Goal: Book appointment/travel/reservation

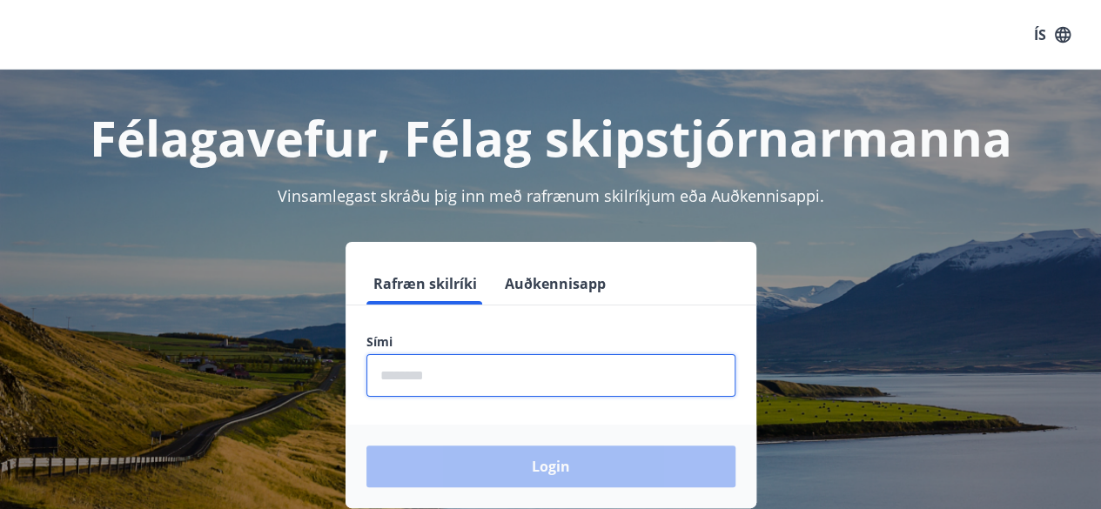
click at [457, 375] on input "phone" at bounding box center [550, 375] width 369 height 43
type input "********"
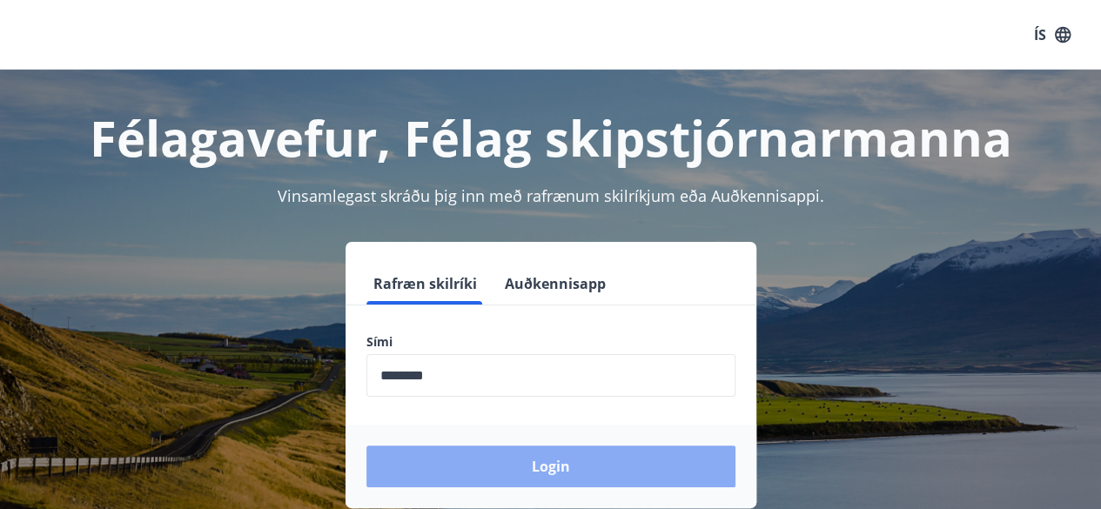
click at [542, 463] on button "Login" at bounding box center [550, 466] width 369 height 42
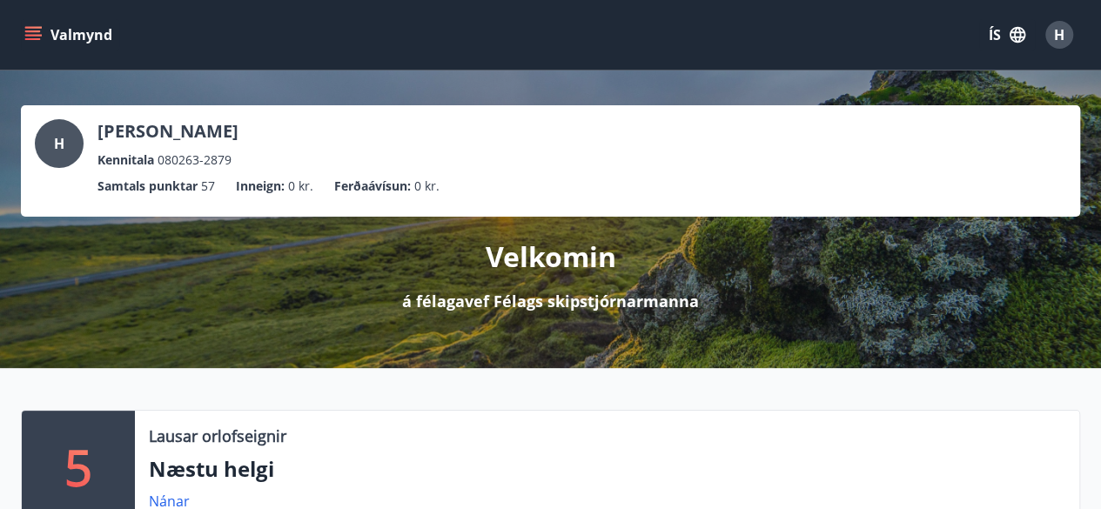
click at [754, 30] on div "Valmynd ÍS H" at bounding box center [550, 35] width 1059 height 42
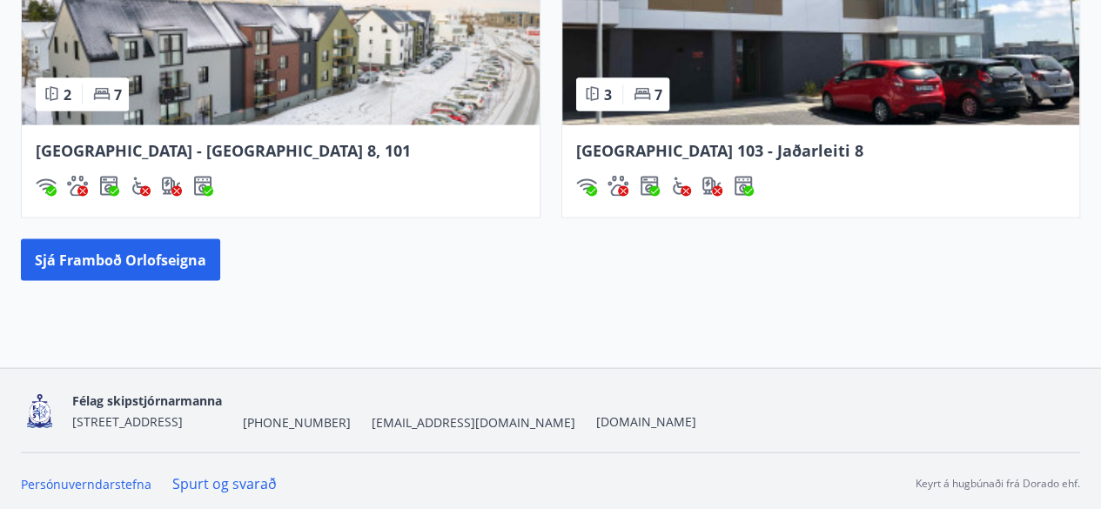
scroll to position [1705, 0]
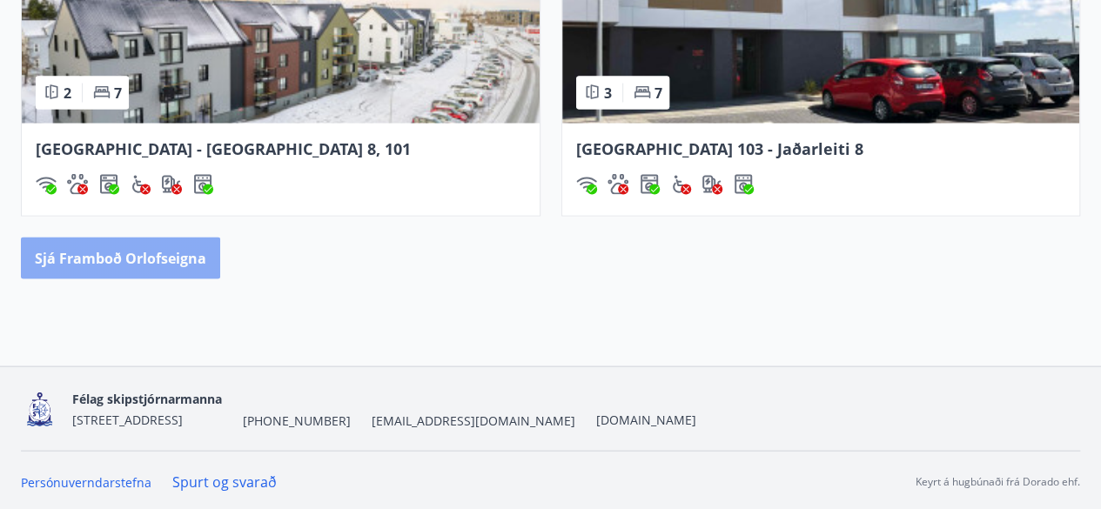
click at [111, 257] on button "Sjá framboð orlofseigna" at bounding box center [120, 259] width 199 height 42
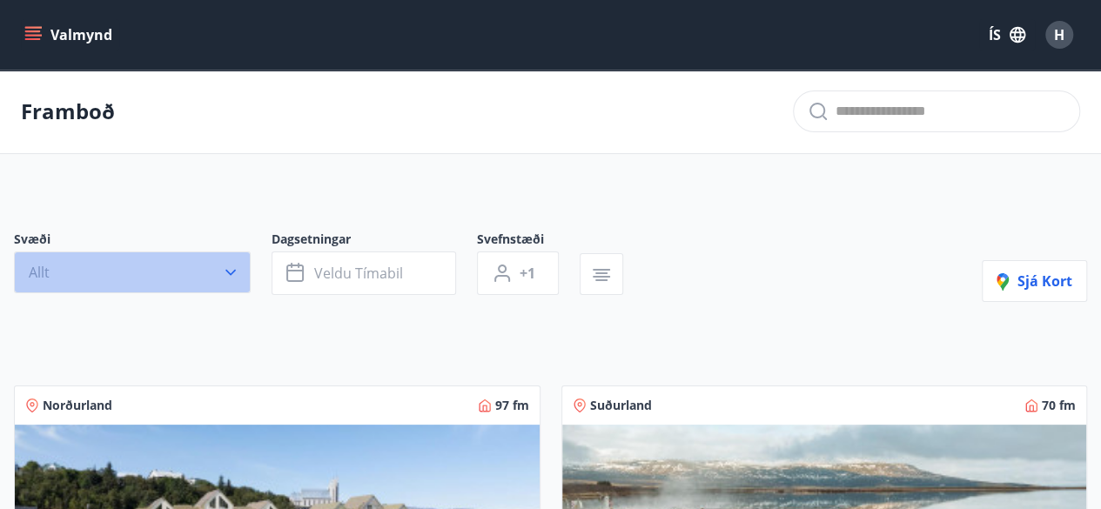
click at [214, 270] on button "Allt" at bounding box center [132, 272] width 237 height 42
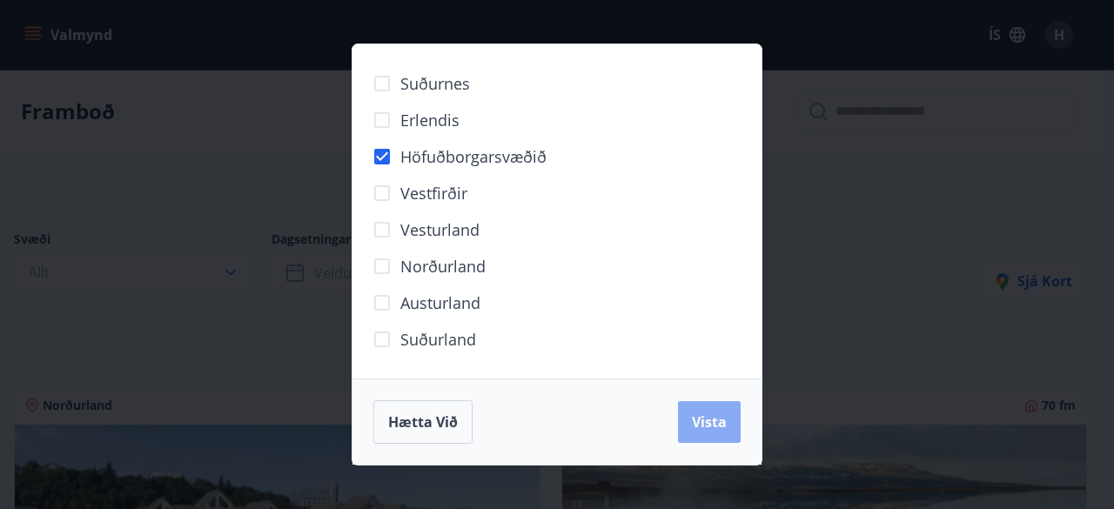
click at [707, 424] on span "Vista" at bounding box center [709, 421] width 35 height 19
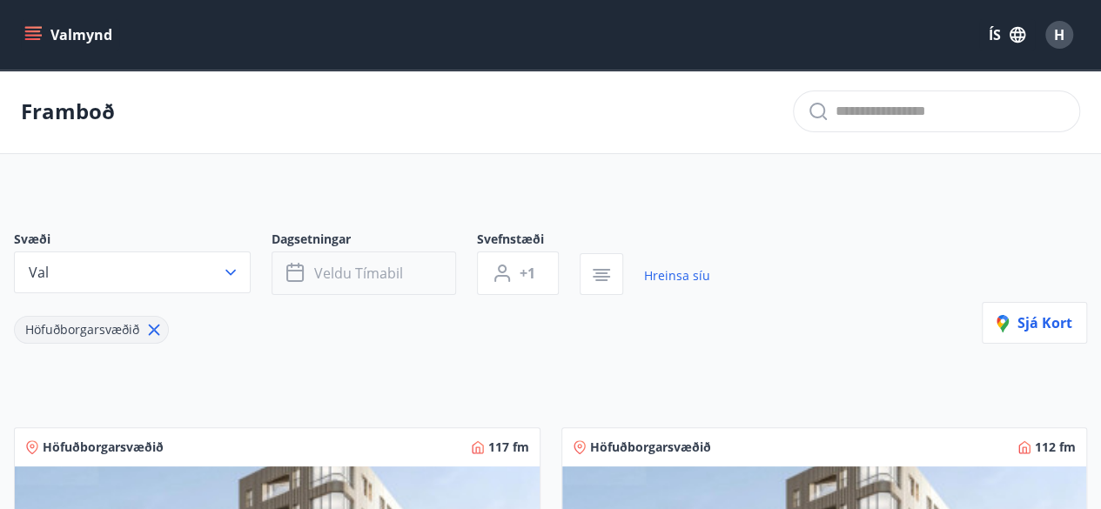
click at [392, 269] on span "Veldu tímabil" at bounding box center [358, 273] width 89 height 19
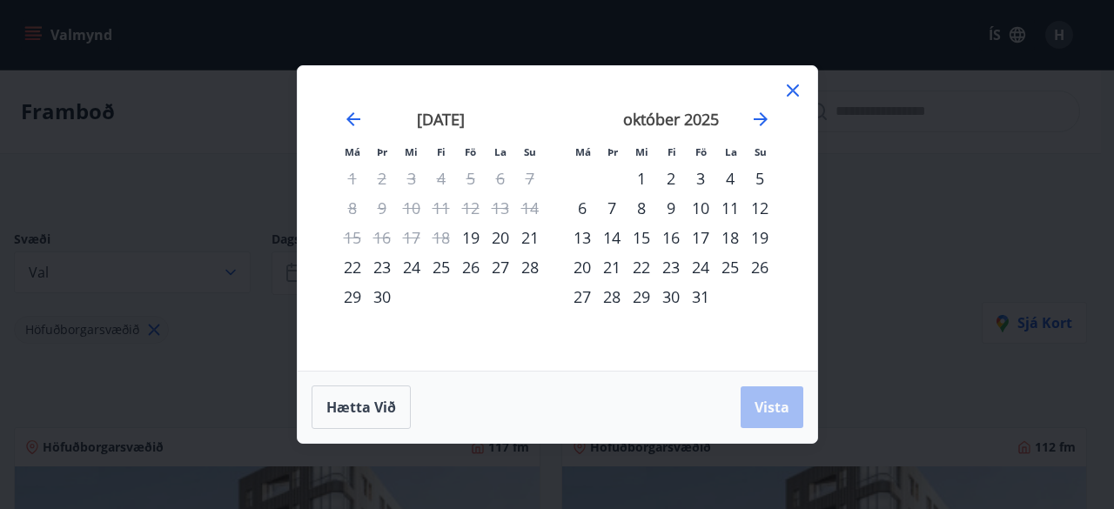
click at [670, 206] on div "9" at bounding box center [671, 208] width 30 height 30
click at [760, 203] on div "12" at bounding box center [760, 208] width 30 height 30
click at [767, 398] on span "Vista" at bounding box center [771, 407] width 35 height 19
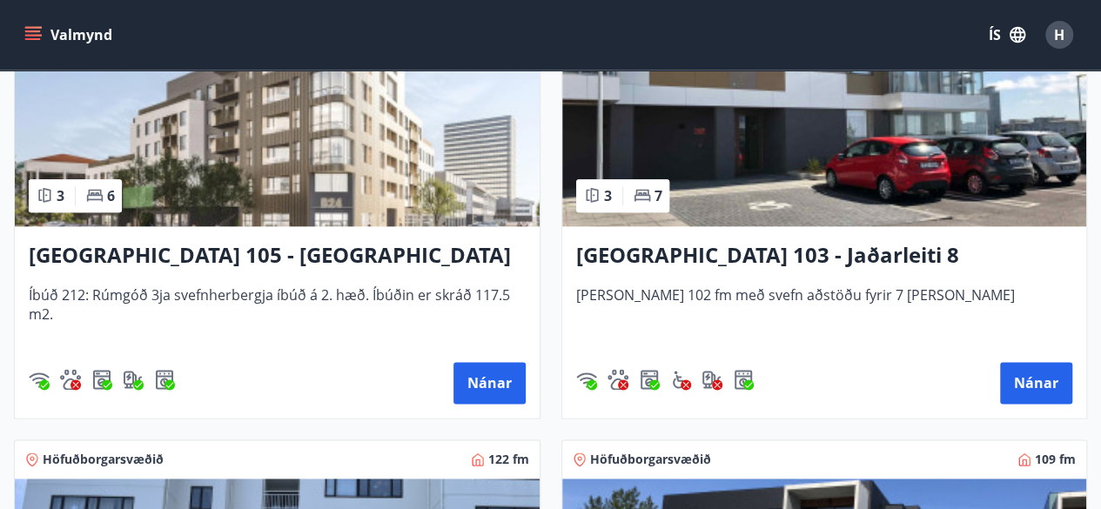
scroll to position [931, 0]
click at [488, 380] on button "Nánar" at bounding box center [489, 383] width 72 height 42
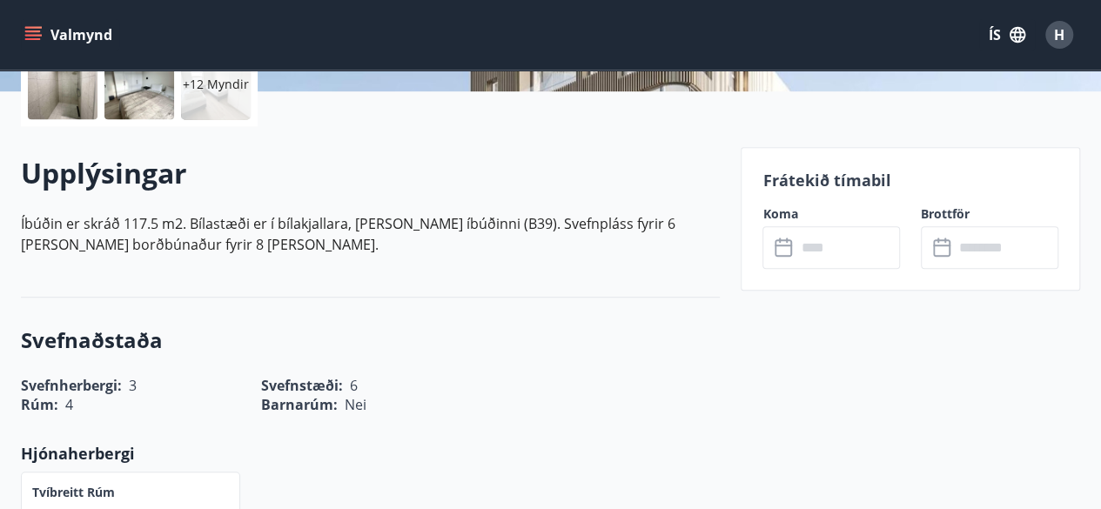
scroll to position [435, 0]
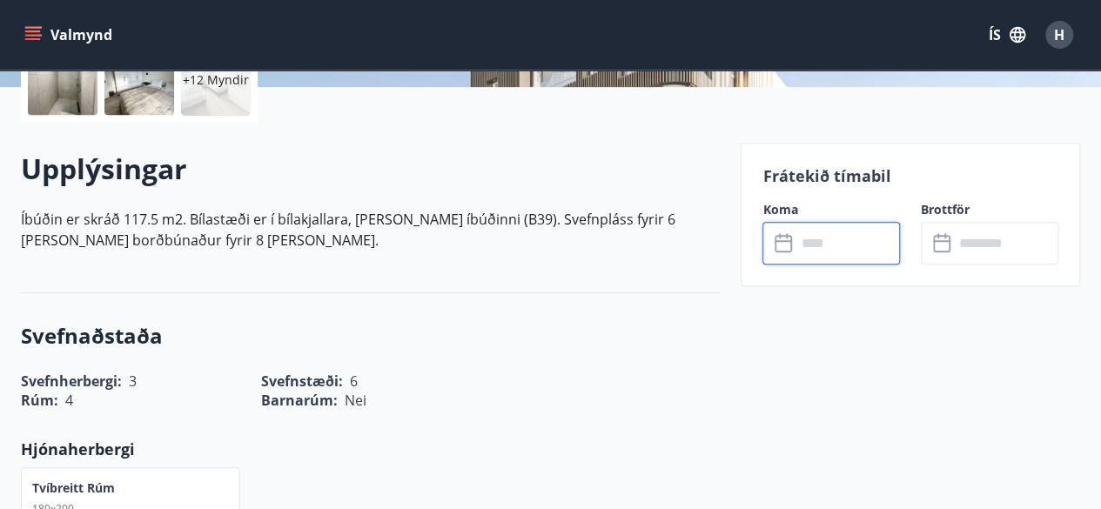
click at [825, 242] on input "text" at bounding box center [847, 243] width 104 height 43
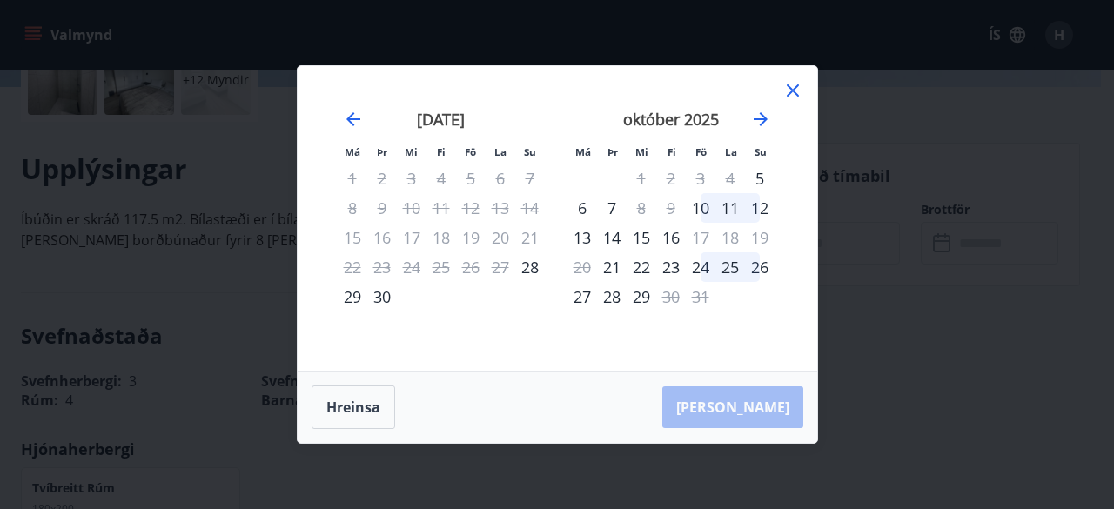
click at [794, 86] on icon at bounding box center [792, 90] width 21 height 21
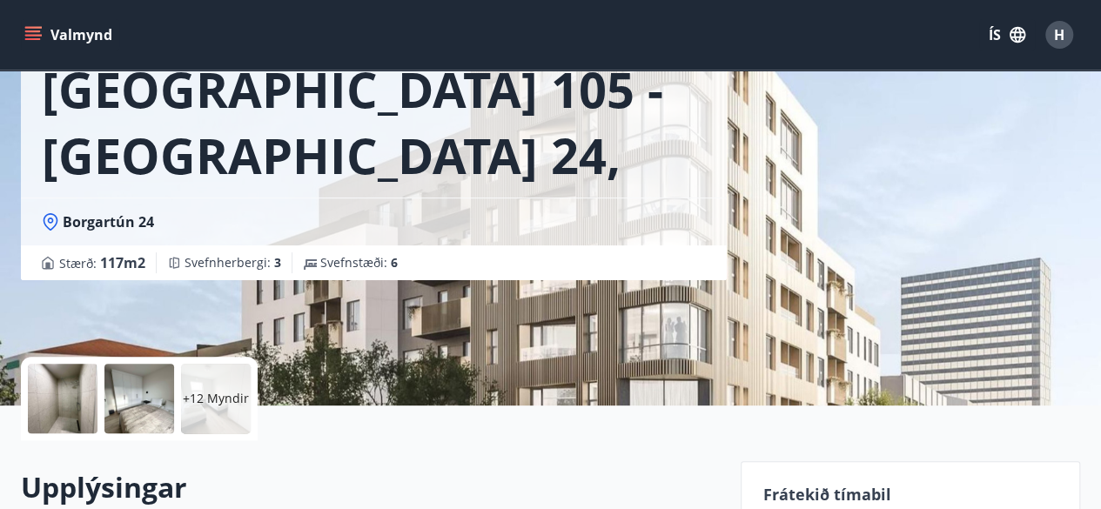
scroll to position [87, 0]
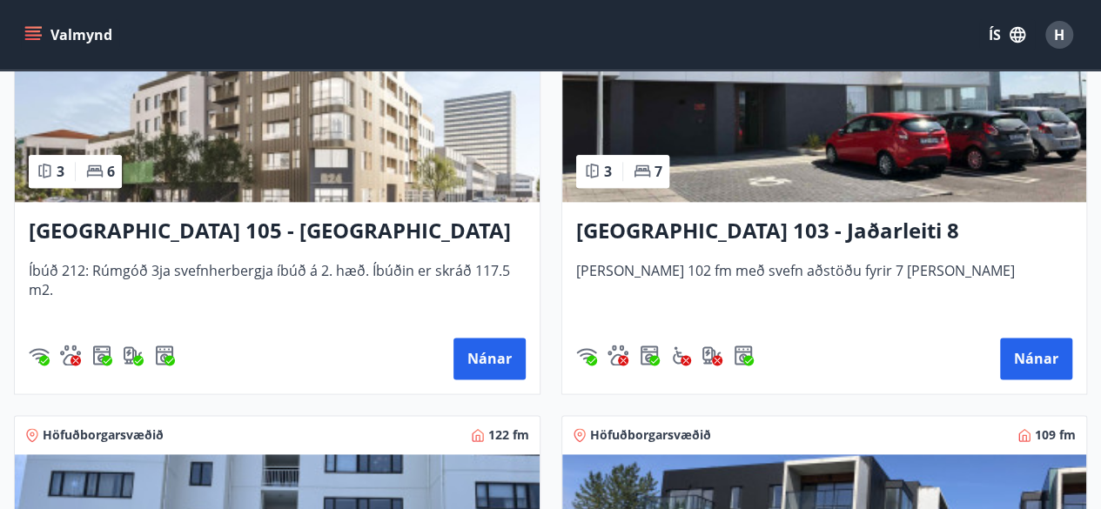
scroll to position [957, 0]
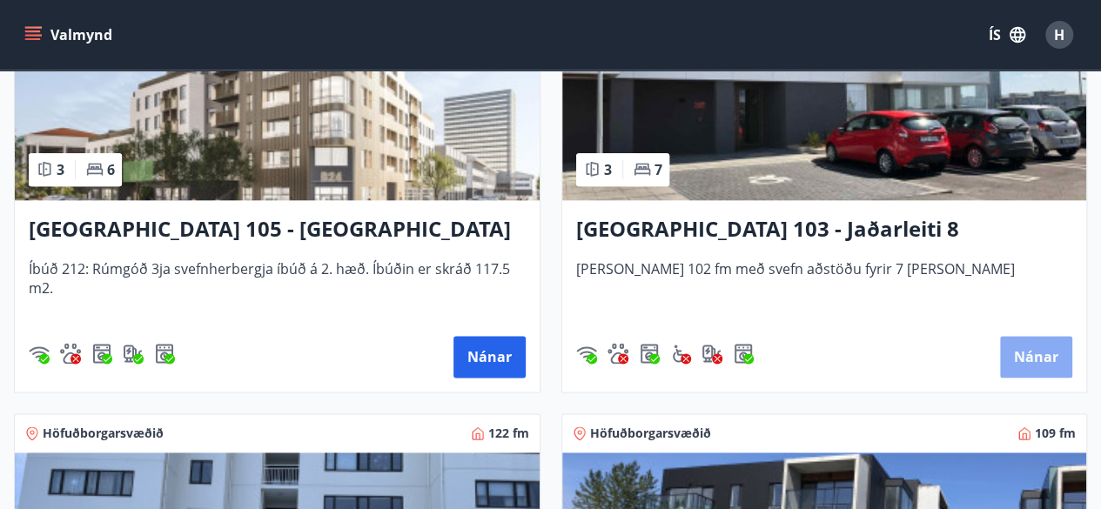
click at [1031, 357] on button "Nánar" at bounding box center [1036, 357] width 72 height 42
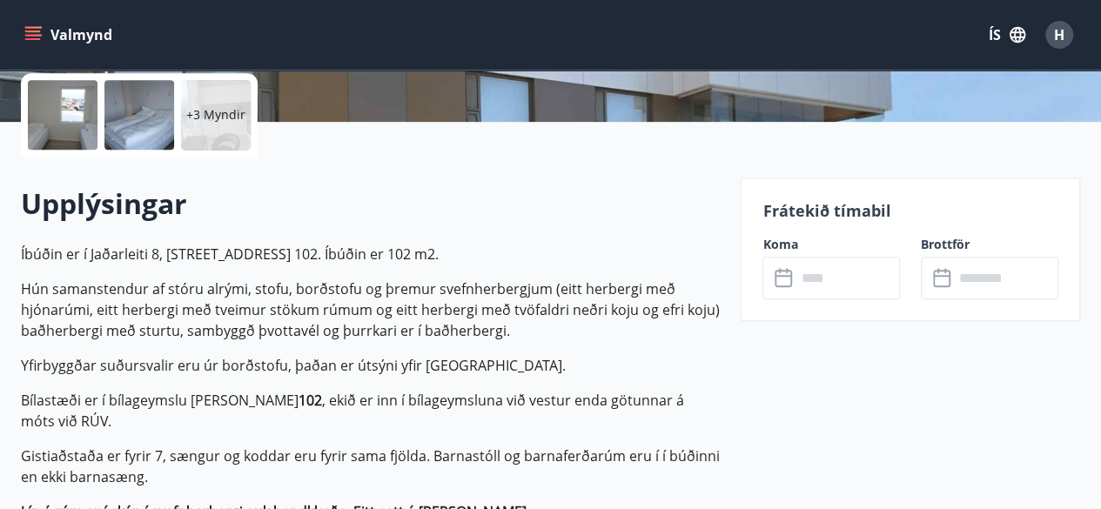
scroll to position [435, 0]
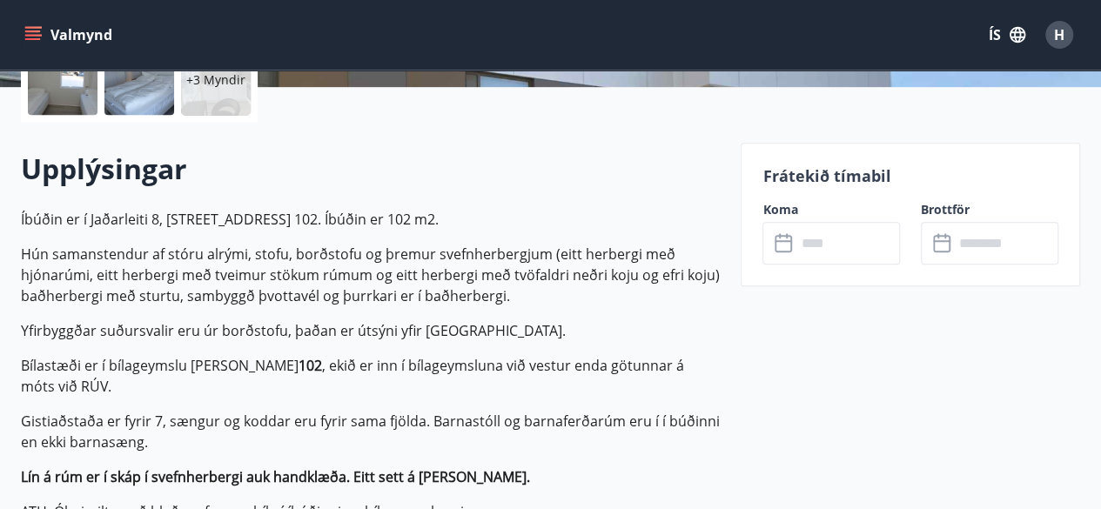
click at [780, 242] on icon at bounding box center [784, 243] width 21 height 21
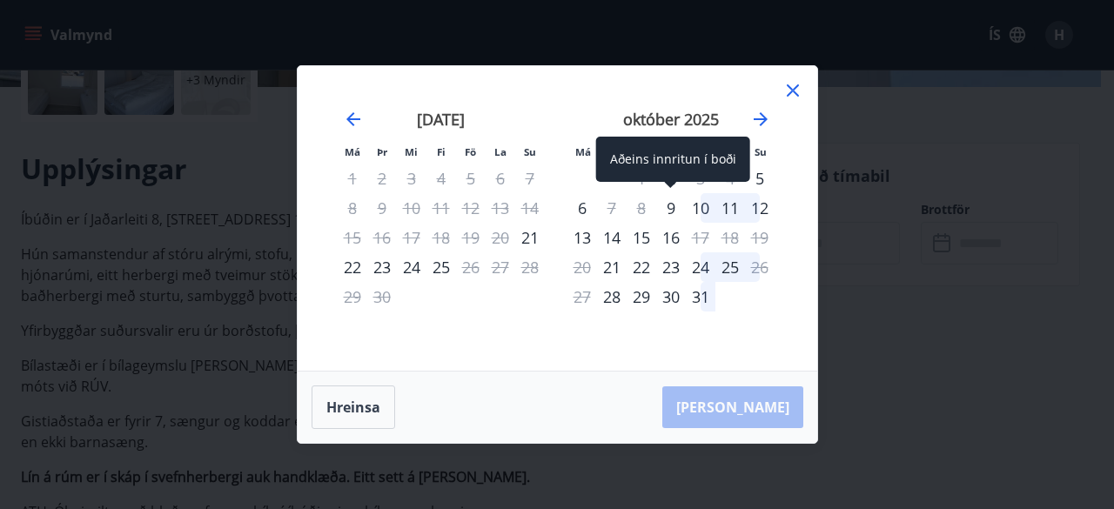
click at [672, 206] on div "9" at bounding box center [671, 208] width 30 height 30
click at [668, 206] on div "9" at bounding box center [671, 208] width 30 height 30
click at [671, 213] on div "9" at bounding box center [671, 208] width 30 height 30
drag, startPoint x: 670, startPoint y: 210, endPoint x: 999, endPoint y: 181, distance: 330.1
click at [999, 181] on div "Má Þr Mi Fi Fö La Su Má Þr Mi Fi Fö La Su ágúst 2025 1 2 3 4 5 6 7 8 9 10 11 12…" at bounding box center [557, 254] width 1114 height 509
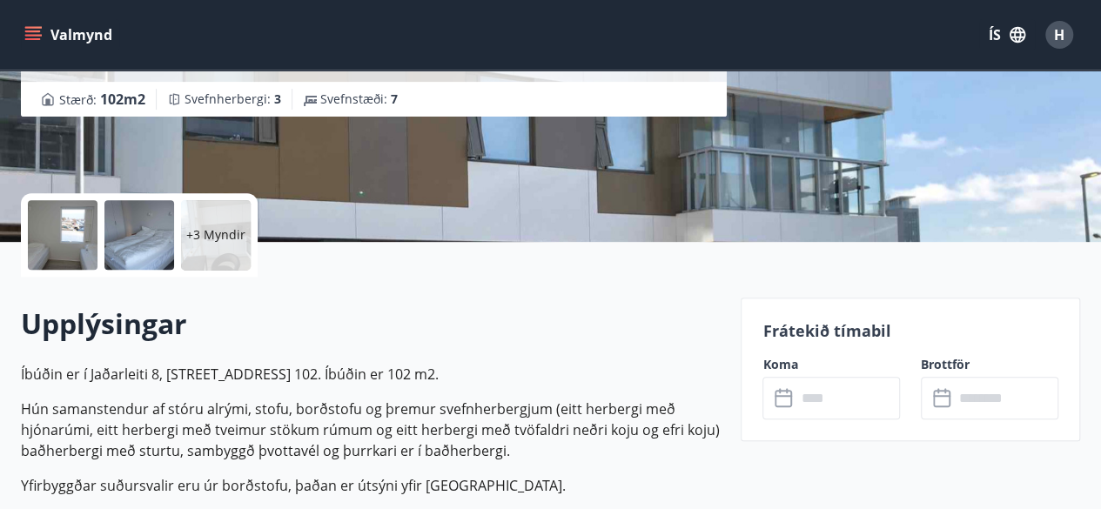
scroll to position [261, 0]
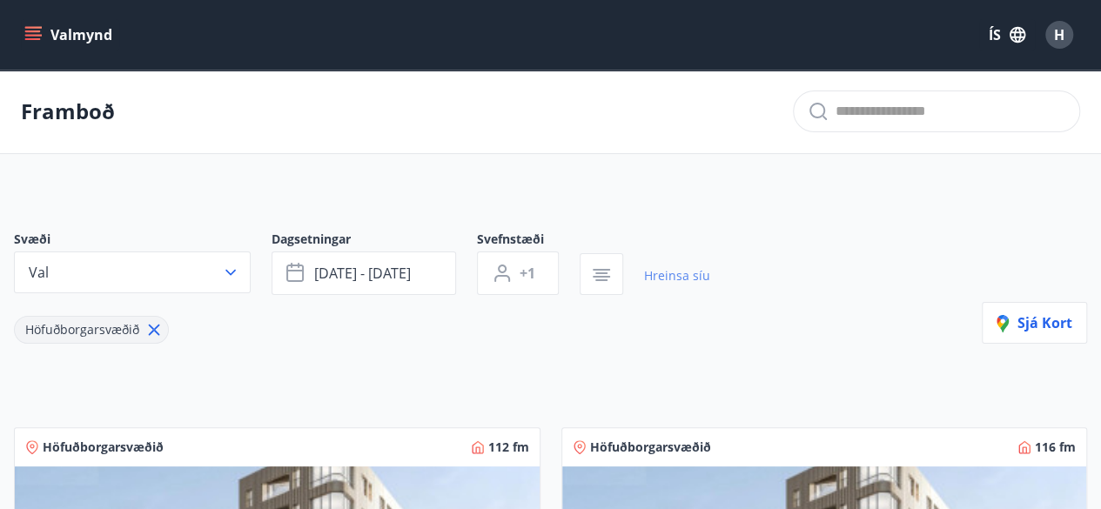
click at [684, 278] on link "Hreinsa síu" at bounding box center [677, 276] width 66 height 38
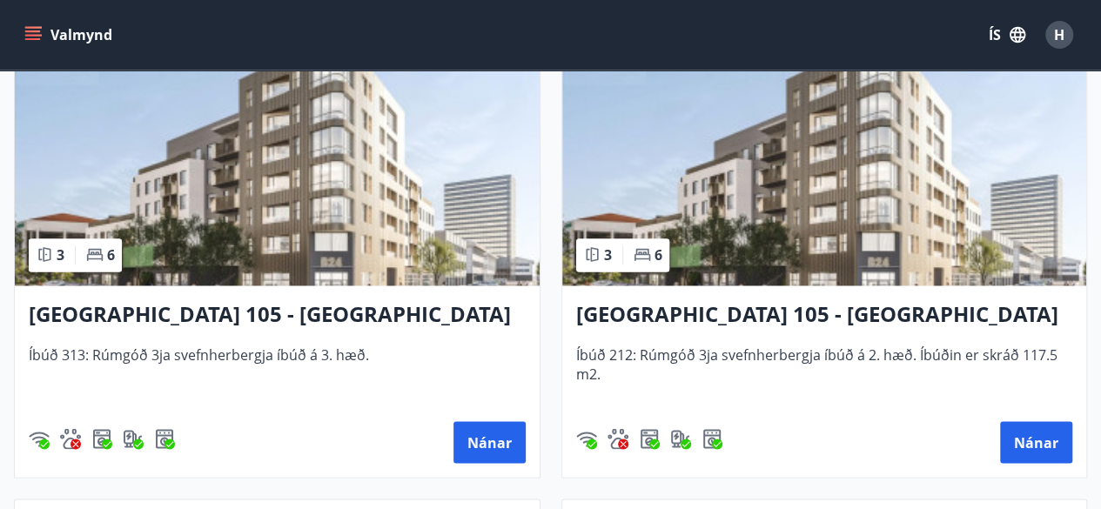
scroll to position [1305, 0]
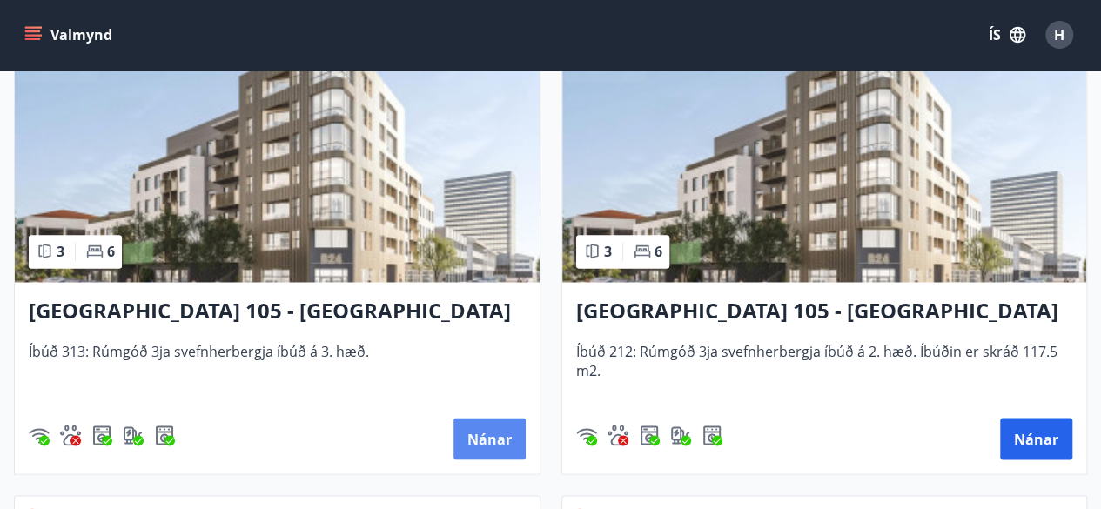
click at [480, 427] on button "Nánar" at bounding box center [489, 439] width 72 height 42
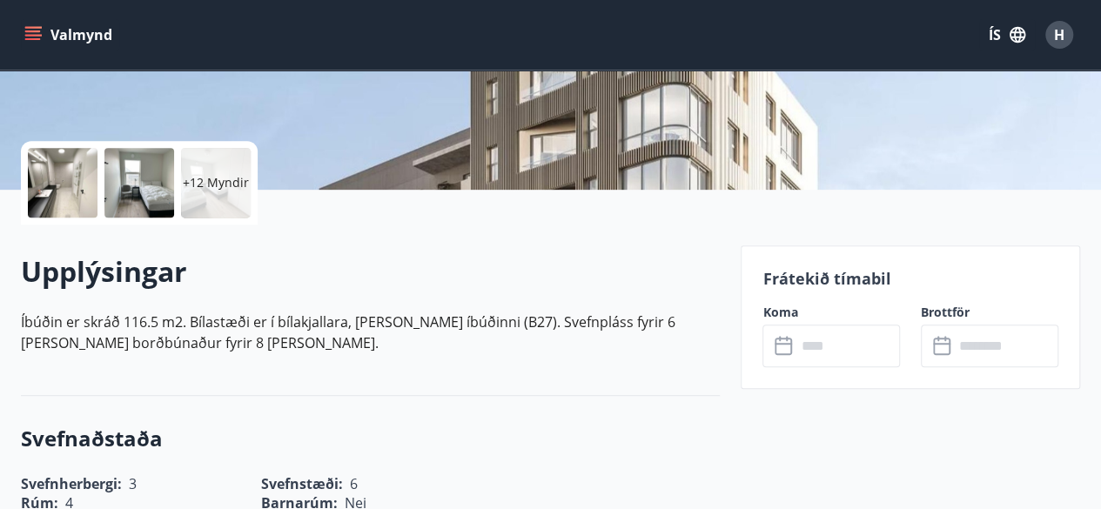
scroll to position [348, 0]
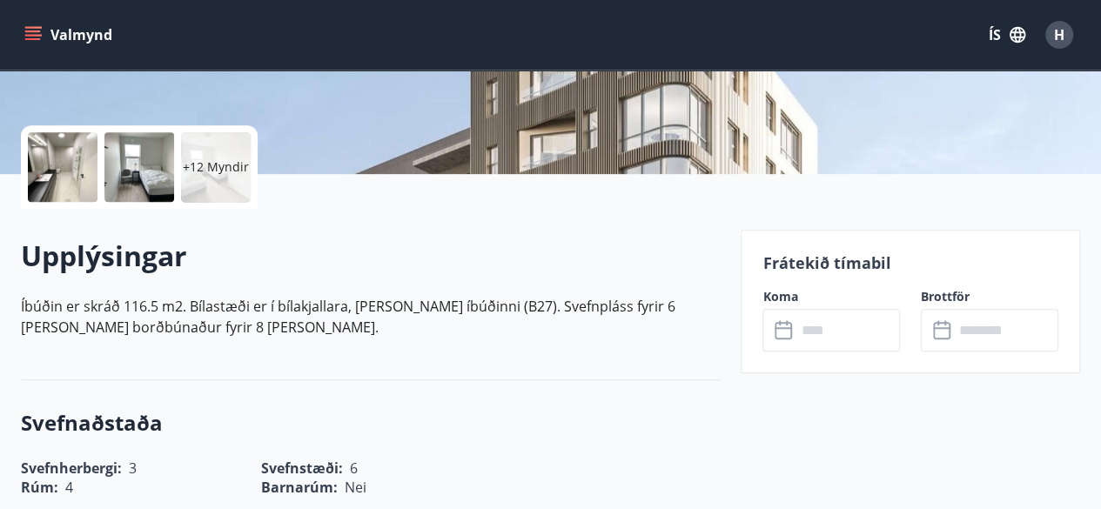
click at [783, 330] on icon at bounding box center [784, 330] width 21 height 21
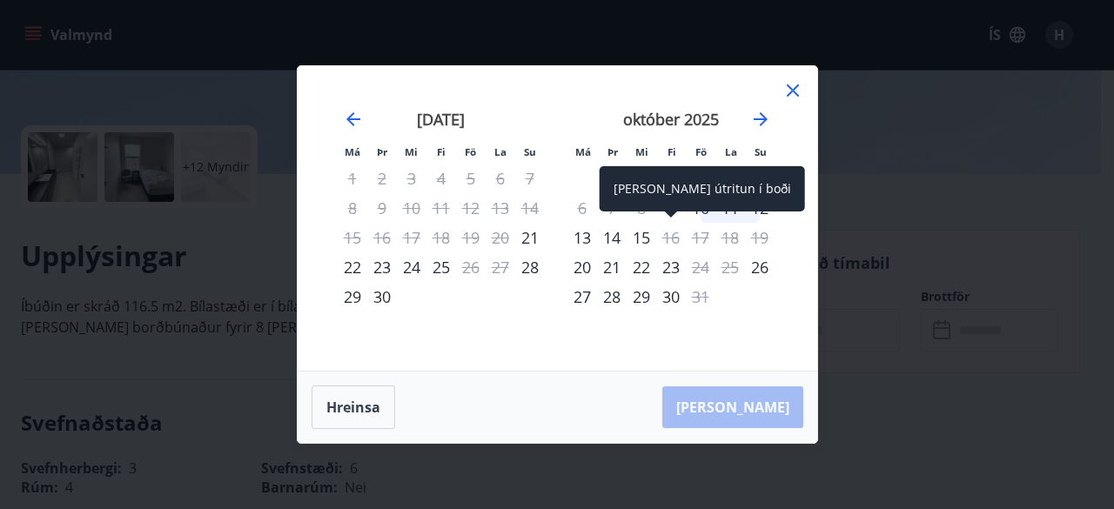
click at [676, 212] on span at bounding box center [671, 215] width 12 height 9
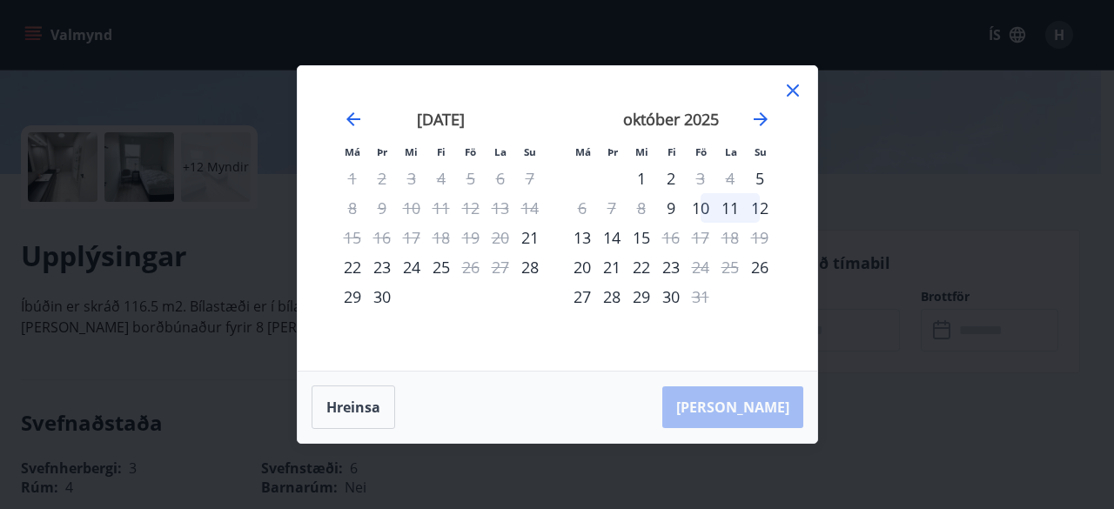
click at [705, 206] on div "10" at bounding box center [701, 208] width 30 height 30
click at [757, 211] on div "12" at bounding box center [760, 208] width 30 height 30
click at [583, 243] on div "13" at bounding box center [582, 238] width 30 height 30
click at [790, 92] on icon at bounding box center [793, 90] width 12 height 12
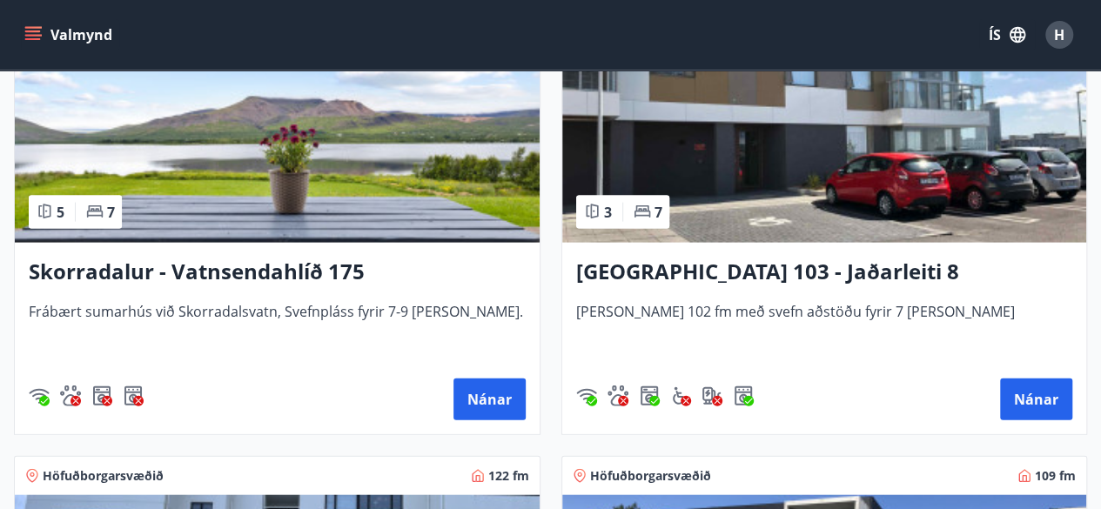
scroll to position [1827, 0]
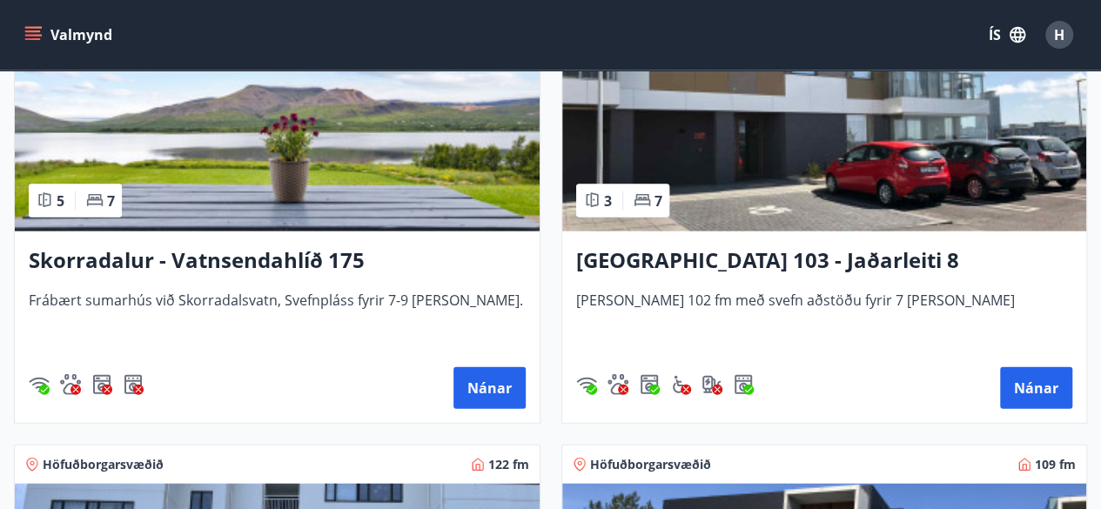
click at [749, 262] on h3 "[GEOGRAPHIC_DATA] 103 - Jaðarleiti 8" at bounding box center [824, 260] width 497 height 31
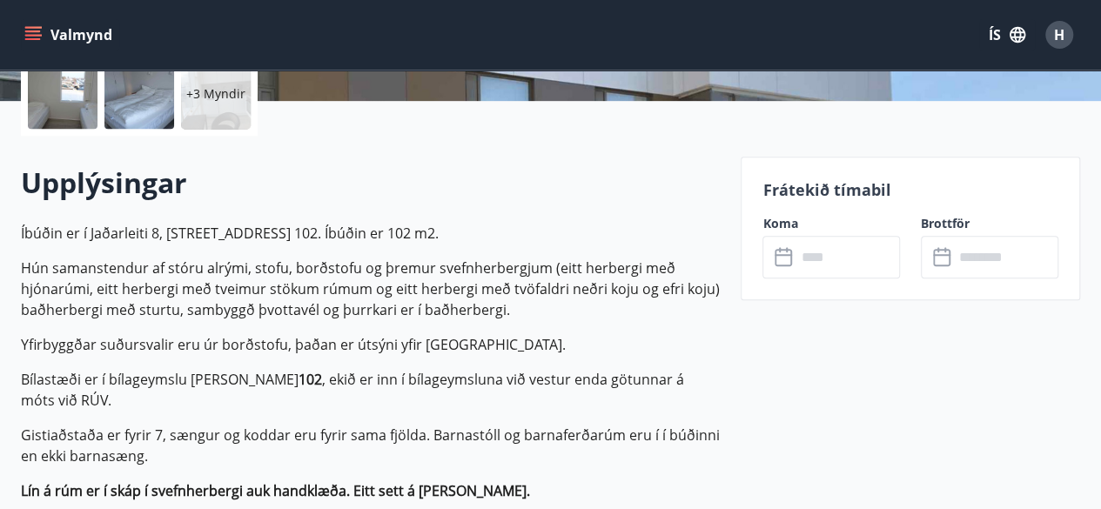
scroll to position [522, 0]
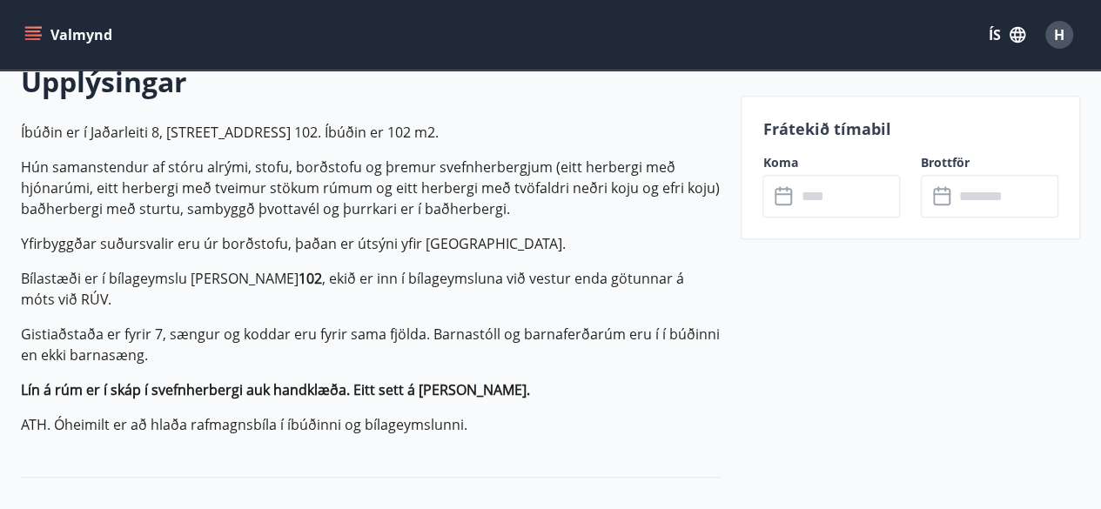
click at [780, 191] on icon at bounding box center [784, 196] width 21 height 21
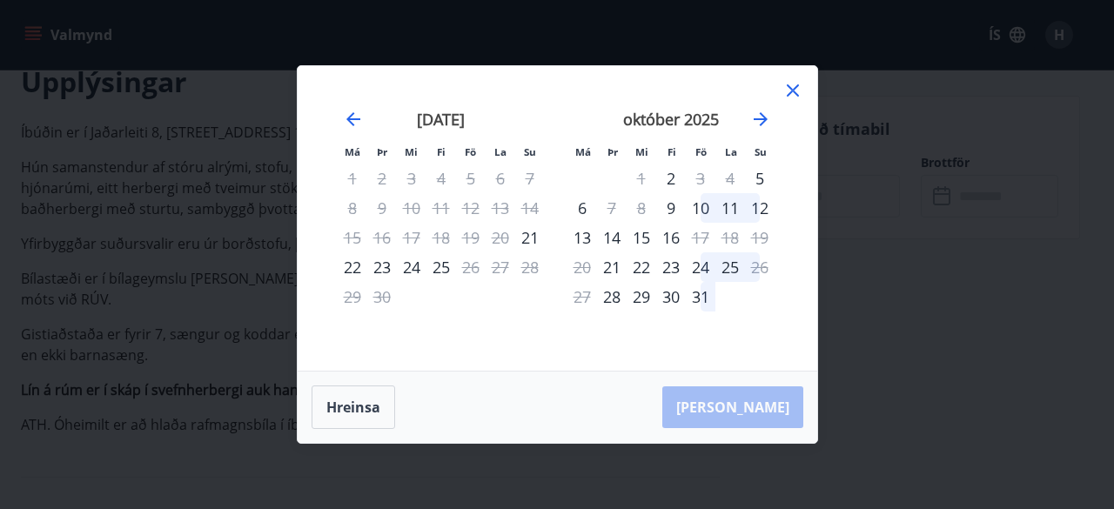
click at [791, 88] on icon at bounding box center [792, 90] width 21 height 21
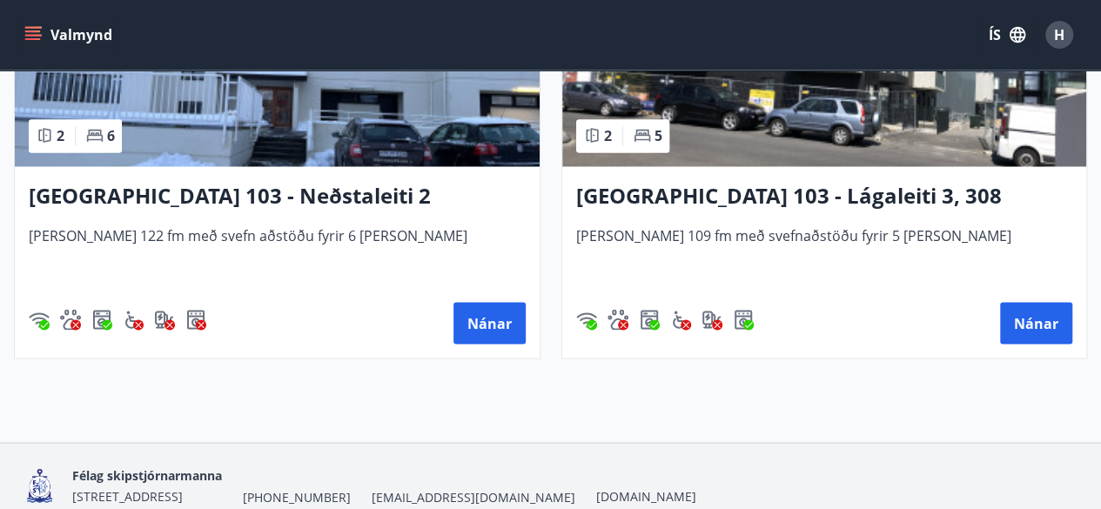
scroll to position [1479, 0]
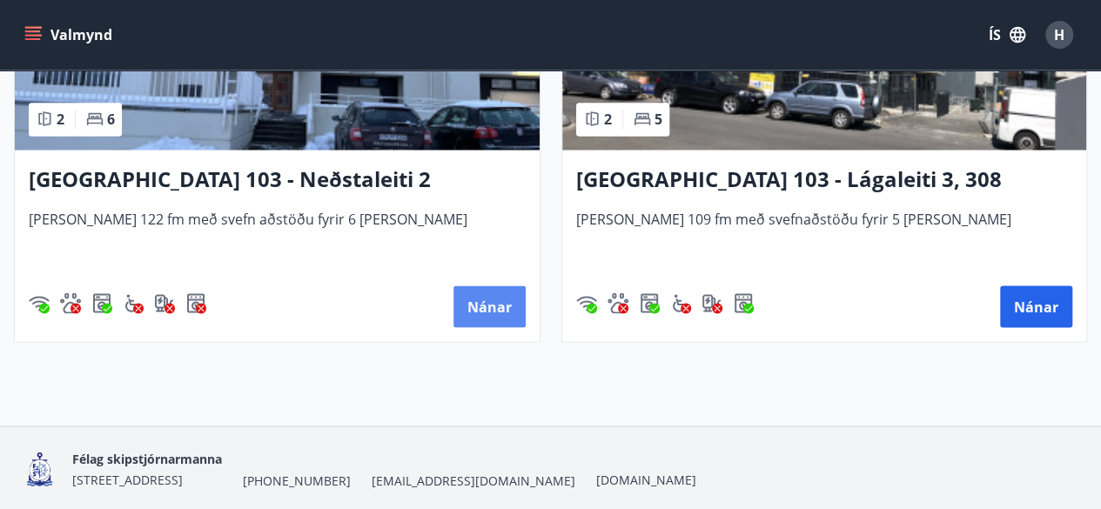
click at [479, 300] on button "Nánar" at bounding box center [489, 306] width 72 height 42
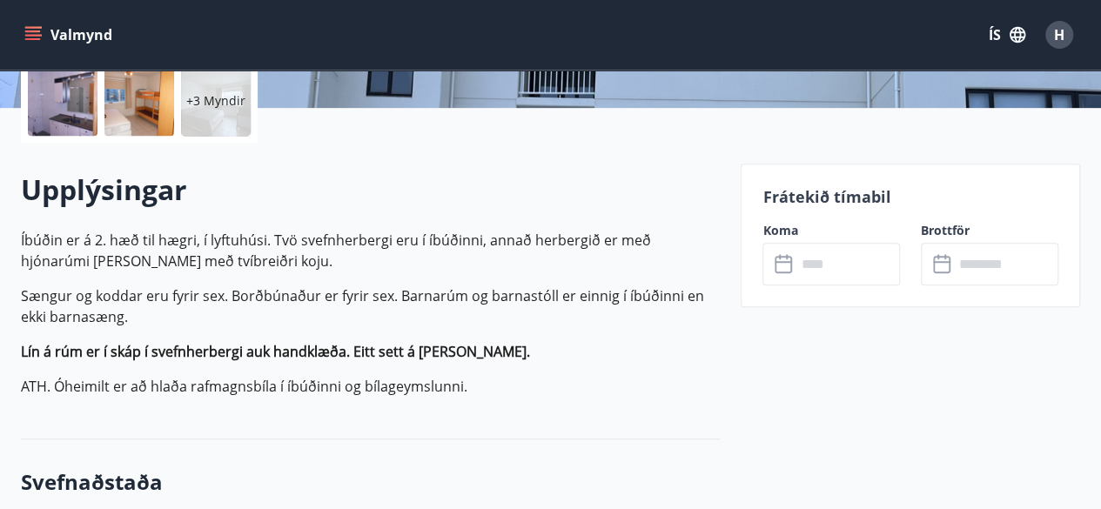
scroll to position [435, 0]
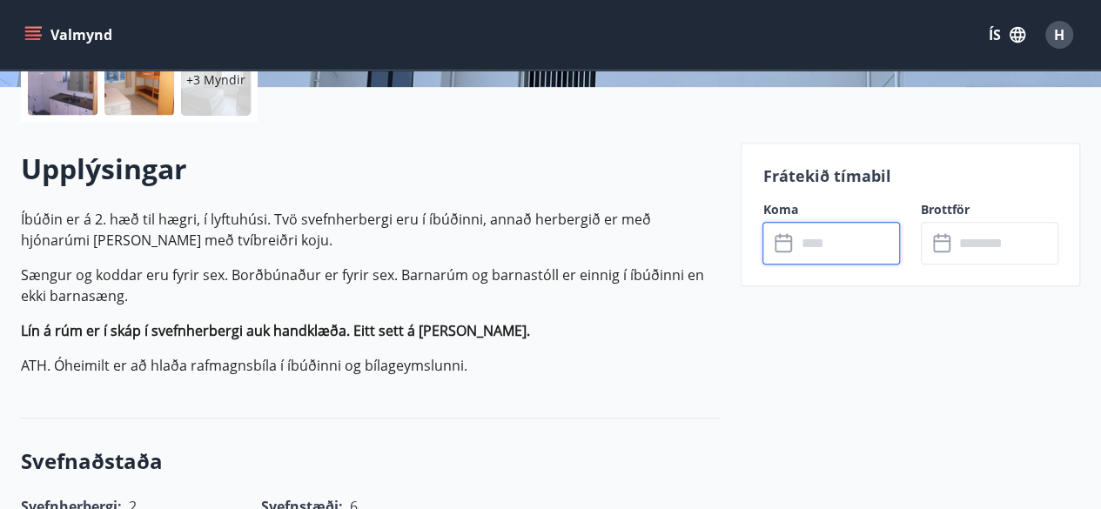
click at [797, 245] on input "text" at bounding box center [847, 243] width 104 height 43
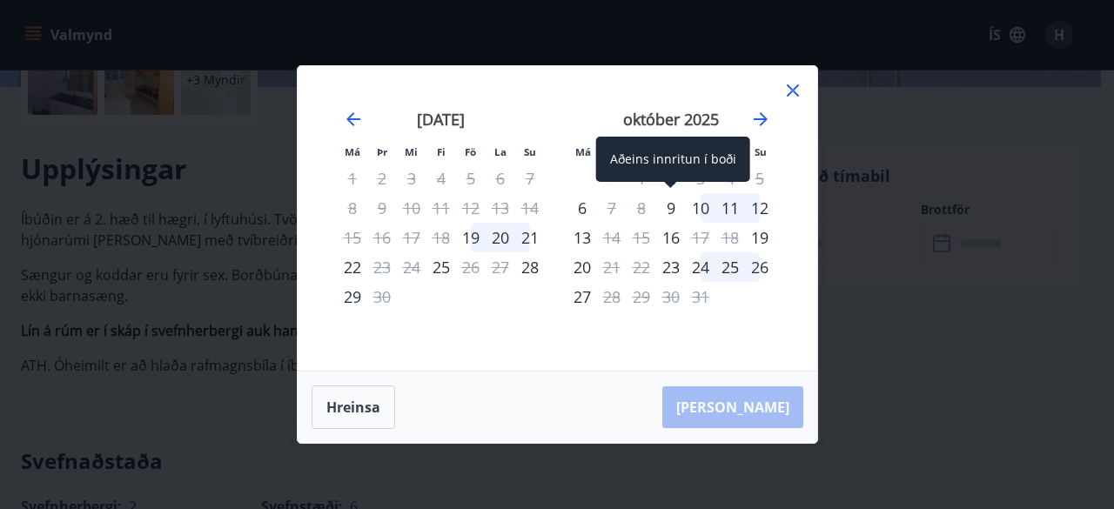
click at [667, 205] on div "9" at bounding box center [671, 208] width 30 height 30
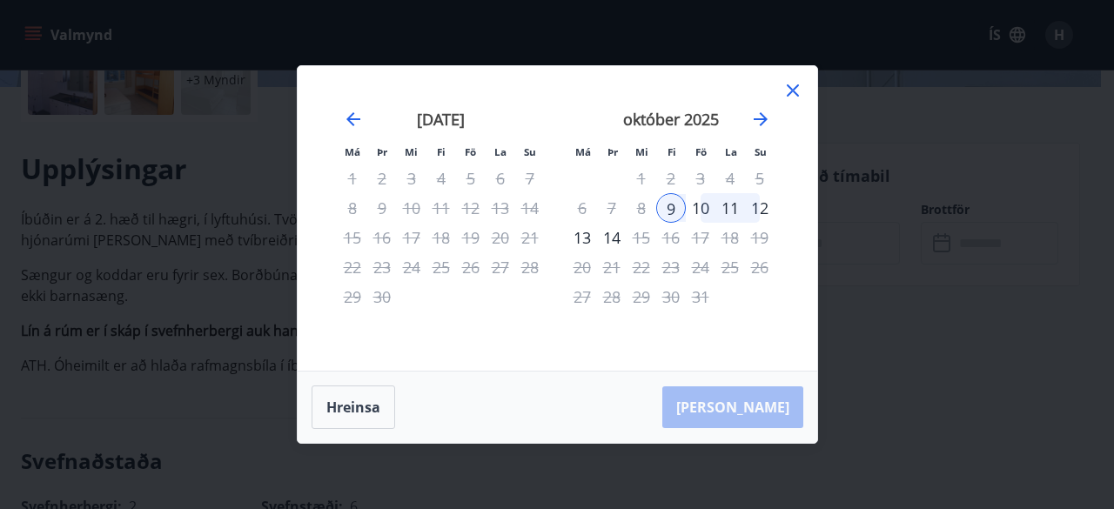
click at [766, 204] on div "12" at bounding box center [760, 208] width 30 height 30
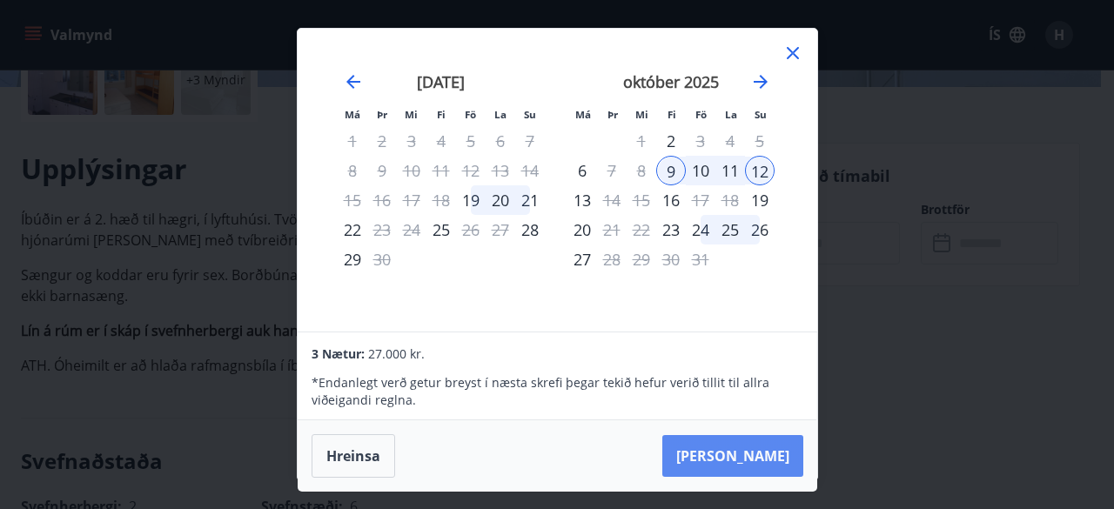
click at [749, 450] on button "Taka Frá" at bounding box center [732, 456] width 141 height 42
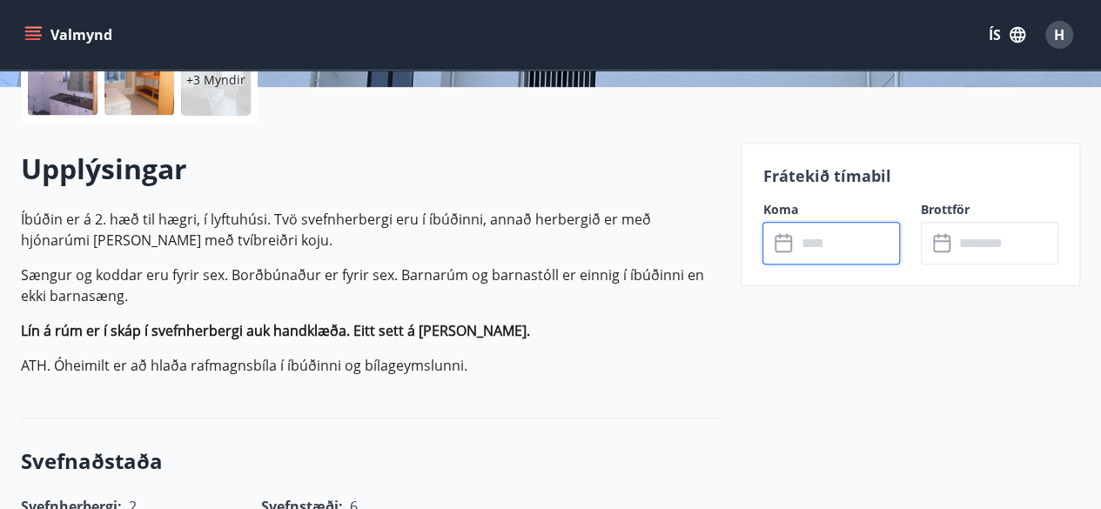
type input "******"
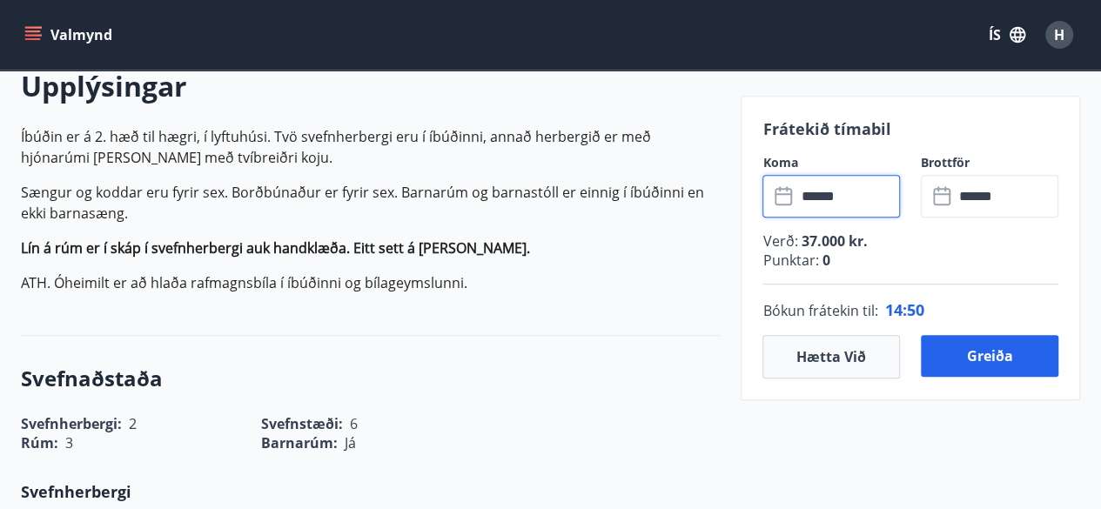
scroll to position [522, 0]
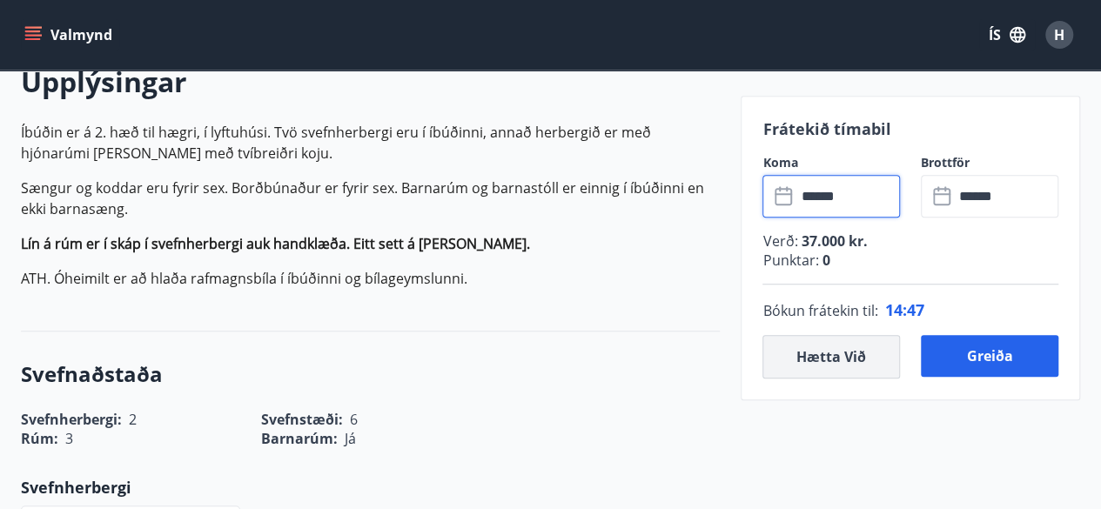
click at [820, 348] on button "Hætta við" at bounding box center [830, 357] width 137 height 44
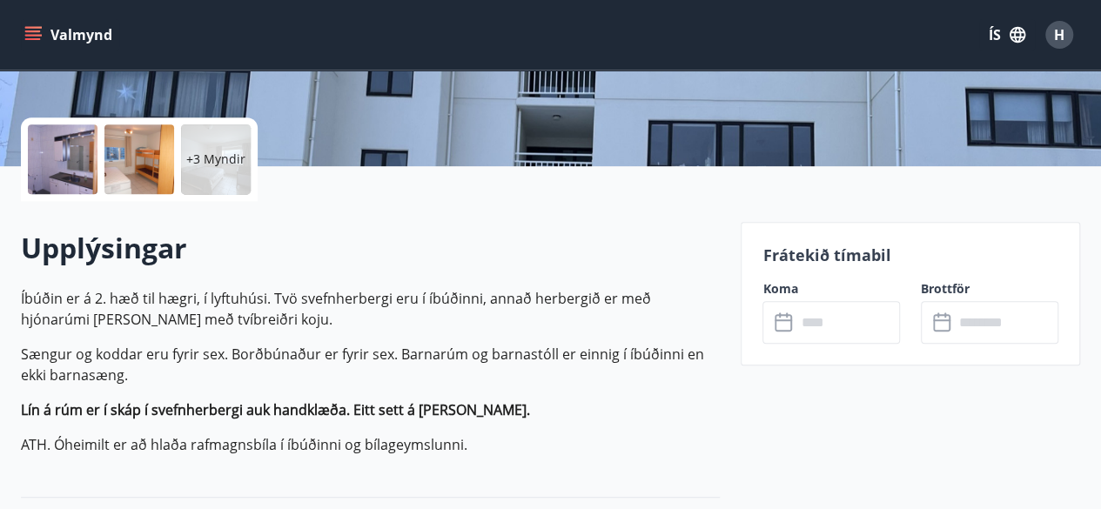
scroll to position [348, 0]
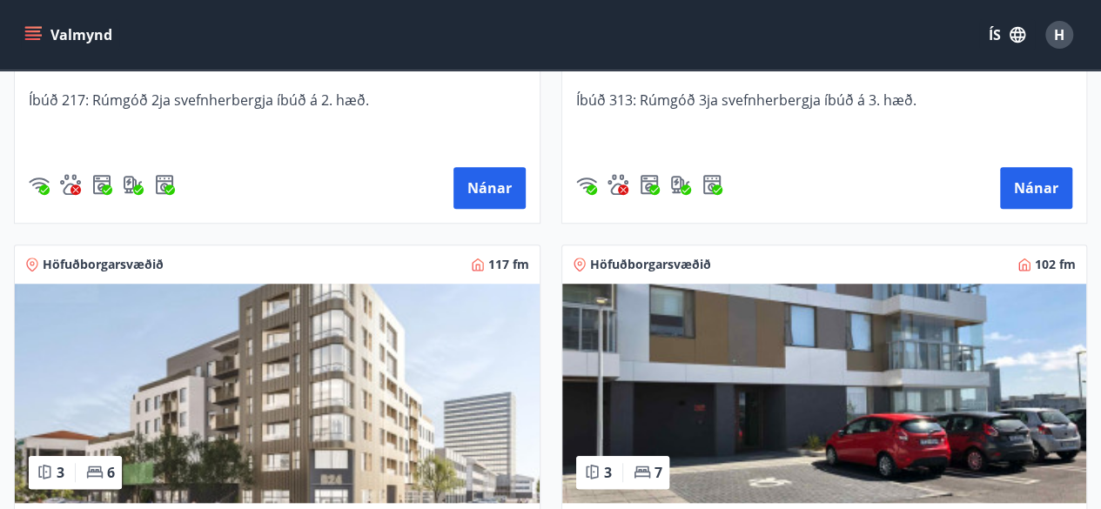
scroll to position [609, 0]
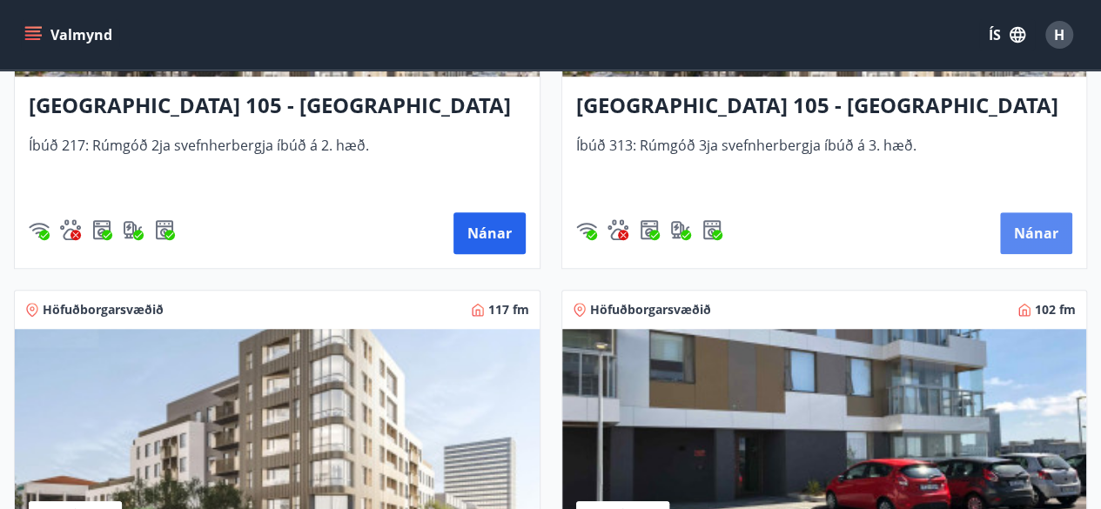
click at [1044, 229] on button "Nánar" at bounding box center [1036, 233] width 72 height 42
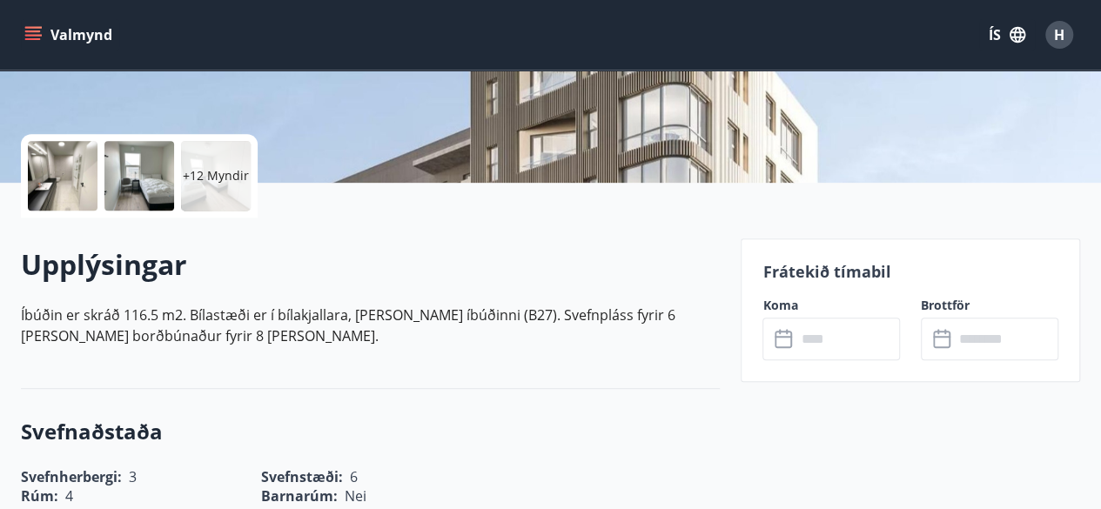
scroll to position [348, 0]
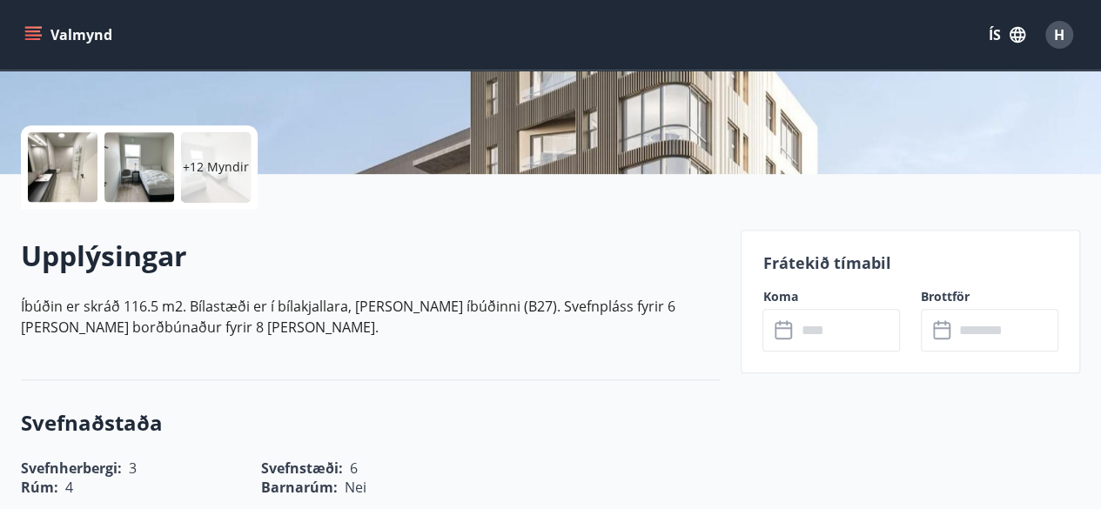
click at [781, 327] on icon at bounding box center [782, 328] width 17 height 2
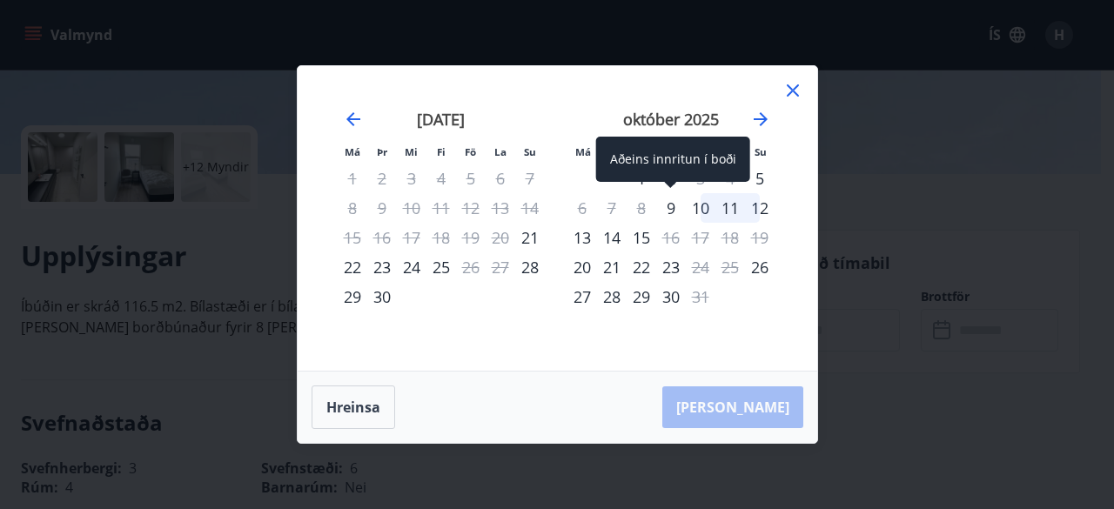
click at [667, 208] on div "9" at bounding box center [671, 208] width 30 height 30
click at [669, 209] on div "9" at bounding box center [671, 208] width 30 height 30
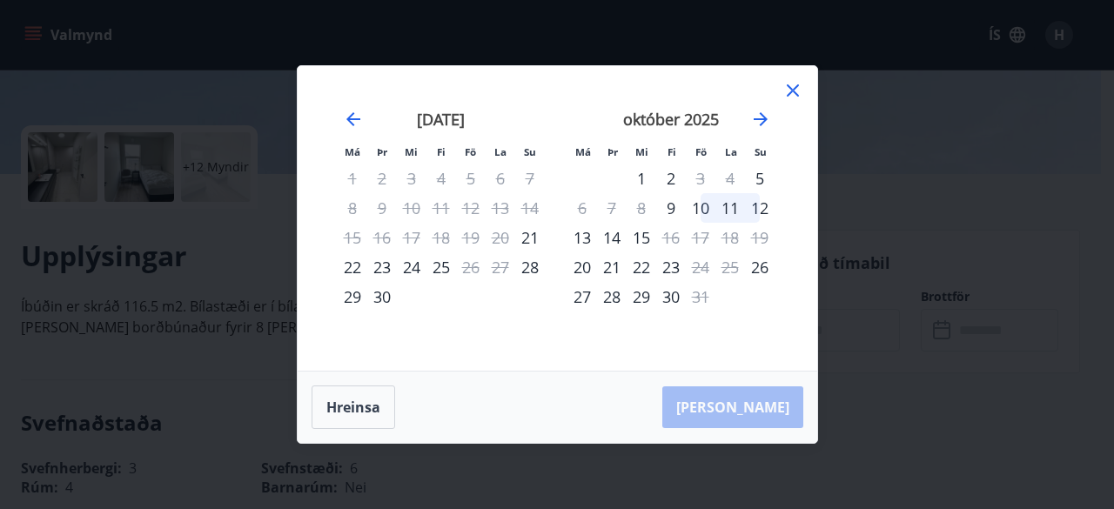
click at [759, 210] on div "12" at bounding box center [760, 208] width 30 height 30
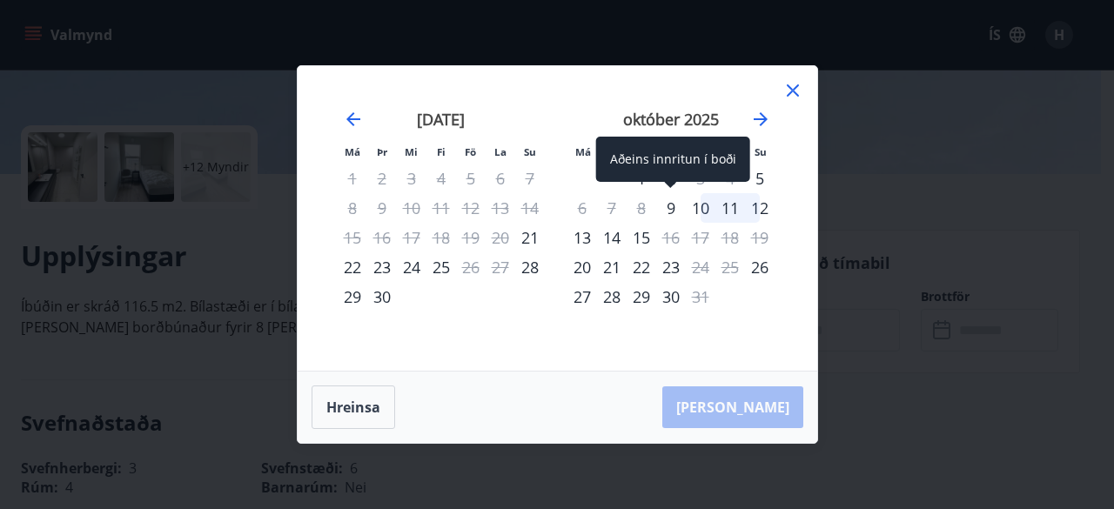
click at [664, 206] on div "9" at bounding box center [671, 208] width 30 height 30
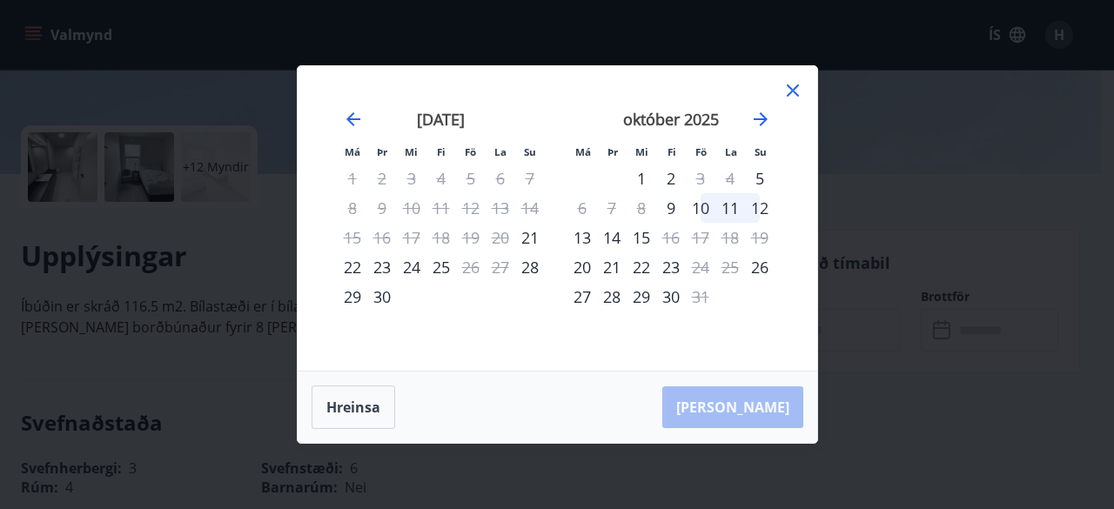
click at [788, 88] on icon at bounding box center [793, 90] width 12 height 12
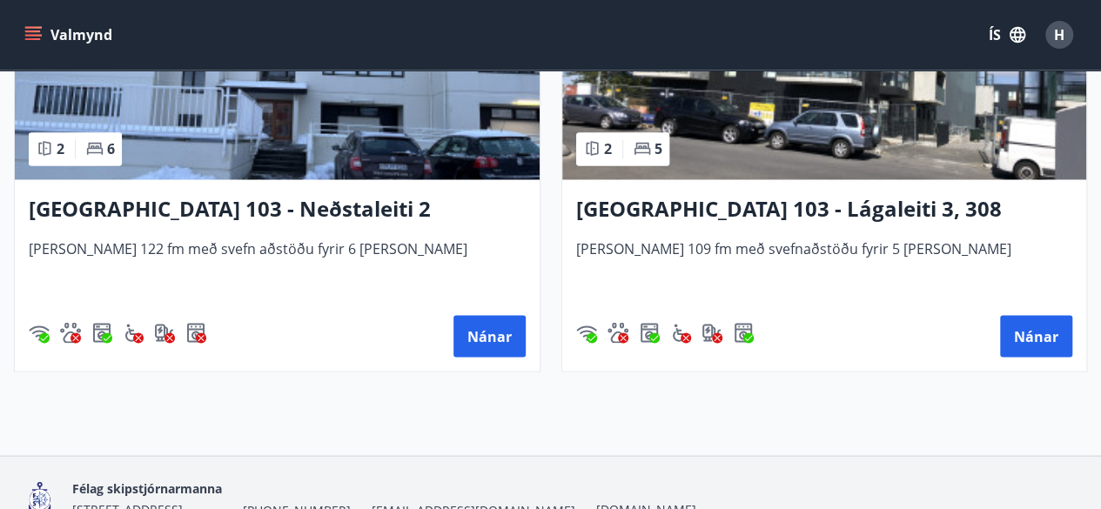
scroll to position [1451, 0]
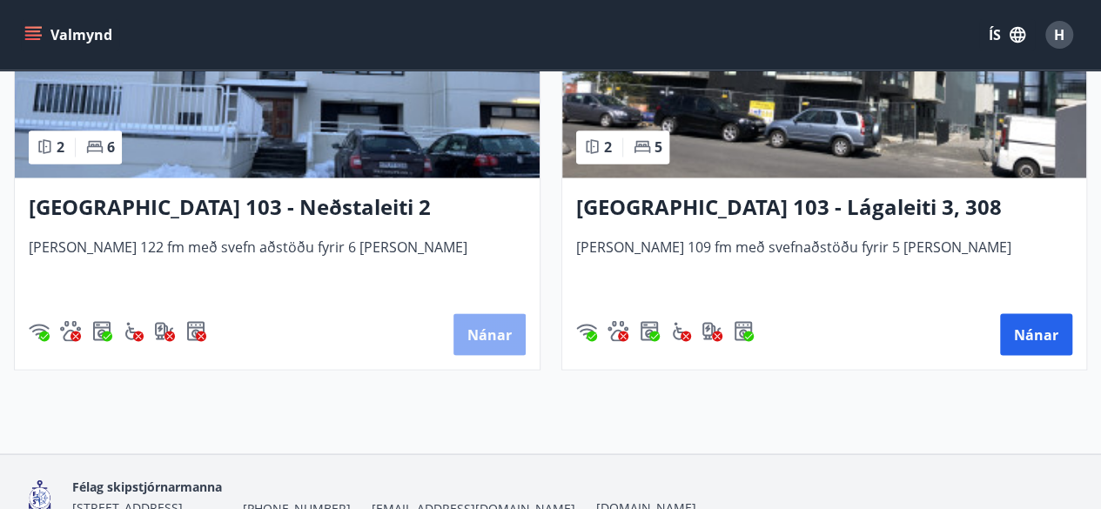
click at [501, 333] on button "Nánar" at bounding box center [489, 334] width 72 height 42
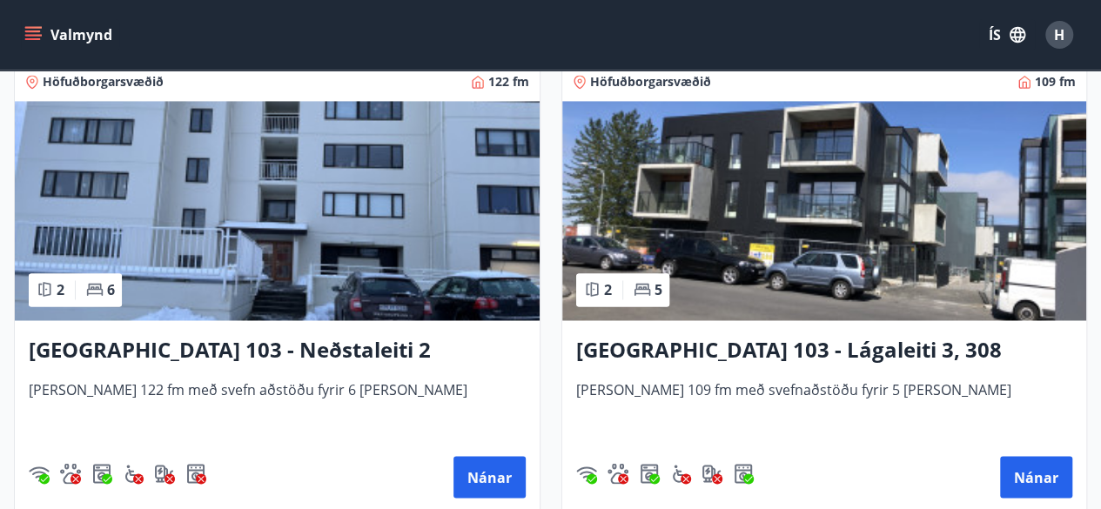
scroll to position [1364, 0]
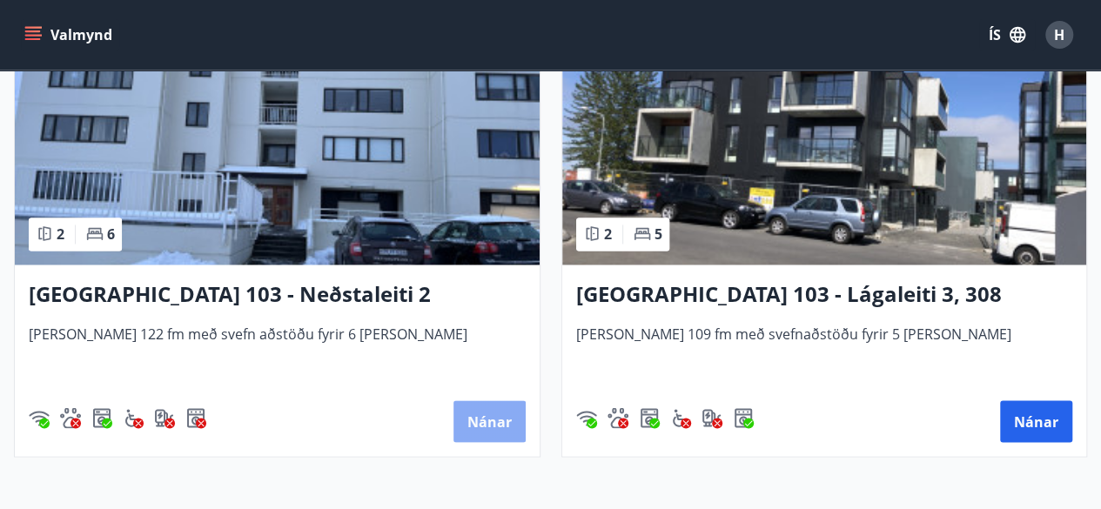
click at [499, 414] on button "Nánar" at bounding box center [489, 421] width 72 height 42
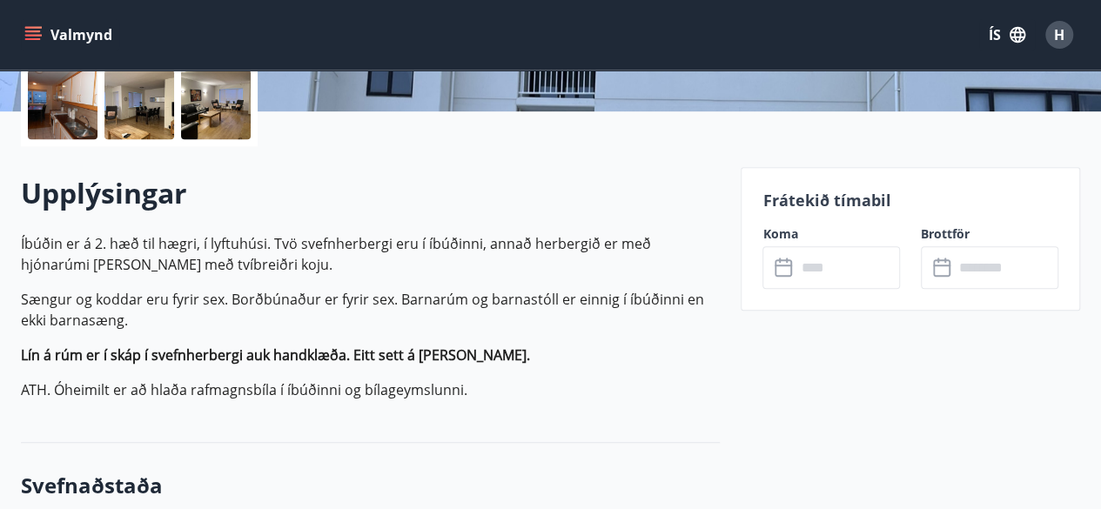
scroll to position [435, 0]
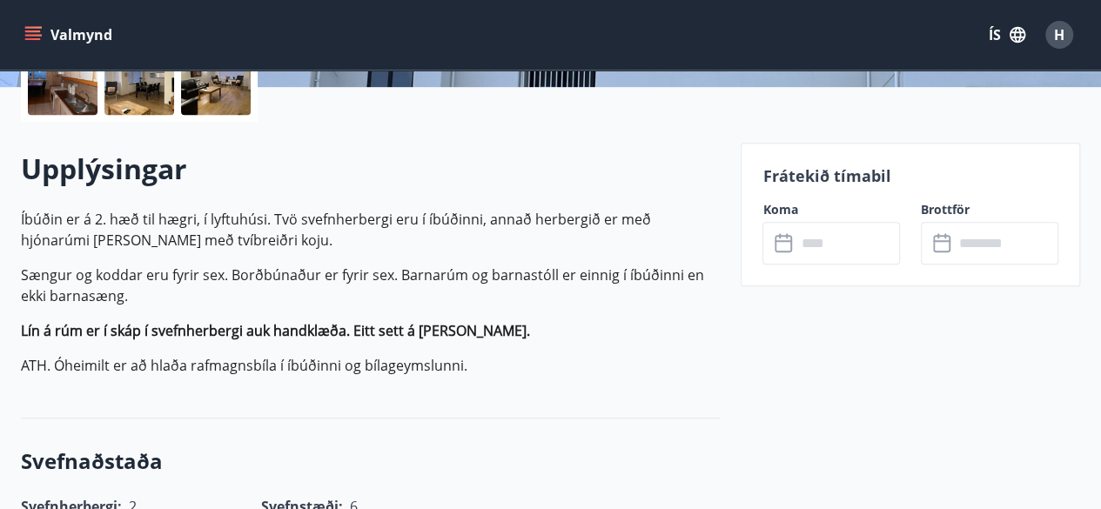
click at [789, 246] on icon at bounding box center [784, 243] width 21 height 21
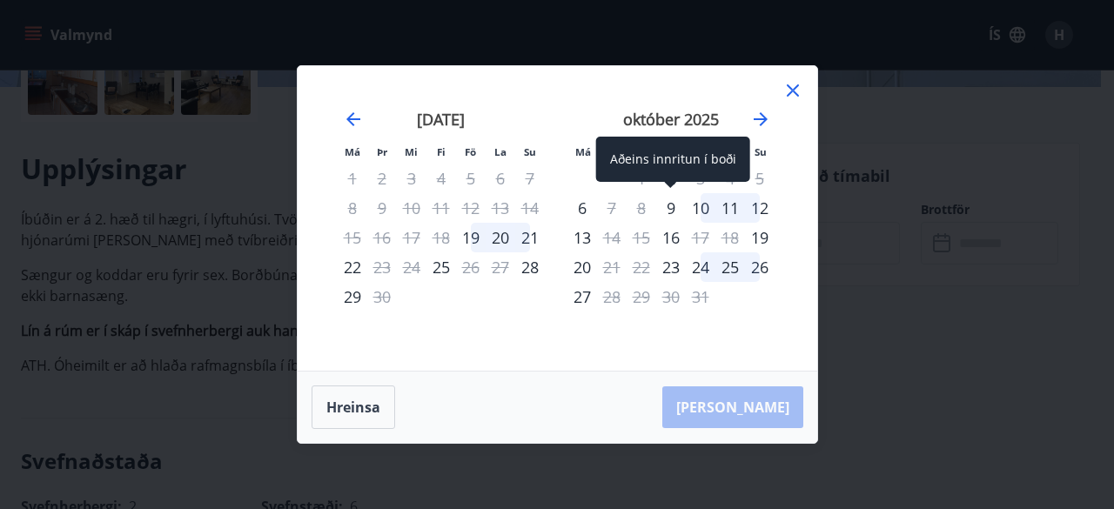
click at [673, 209] on div "9" at bounding box center [671, 208] width 30 height 30
click at [671, 203] on div "9" at bounding box center [671, 208] width 30 height 30
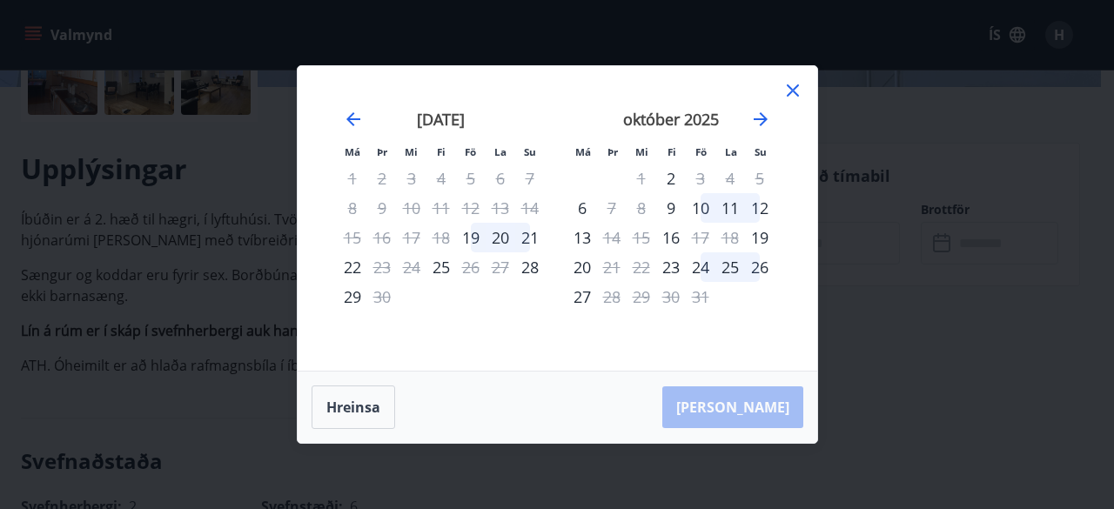
click at [764, 207] on div "12" at bounding box center [760, 208] width 30 height 30
click at [358, 405] on button "Hreinsa" at bounding box center [353, 407] width 84 height 44
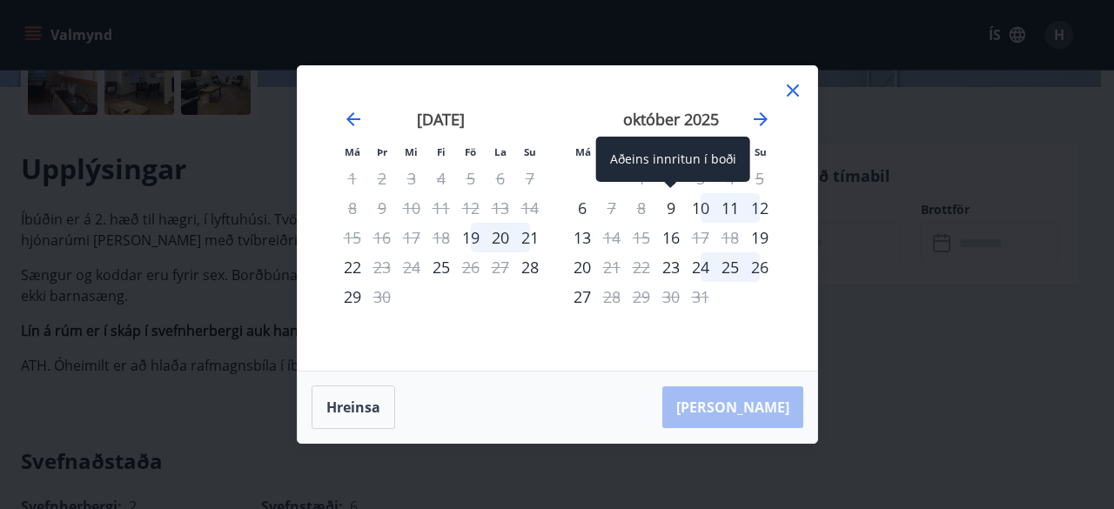
click at [668, 205] on div "9" at bounding box center [671, 208] width 30 height 30
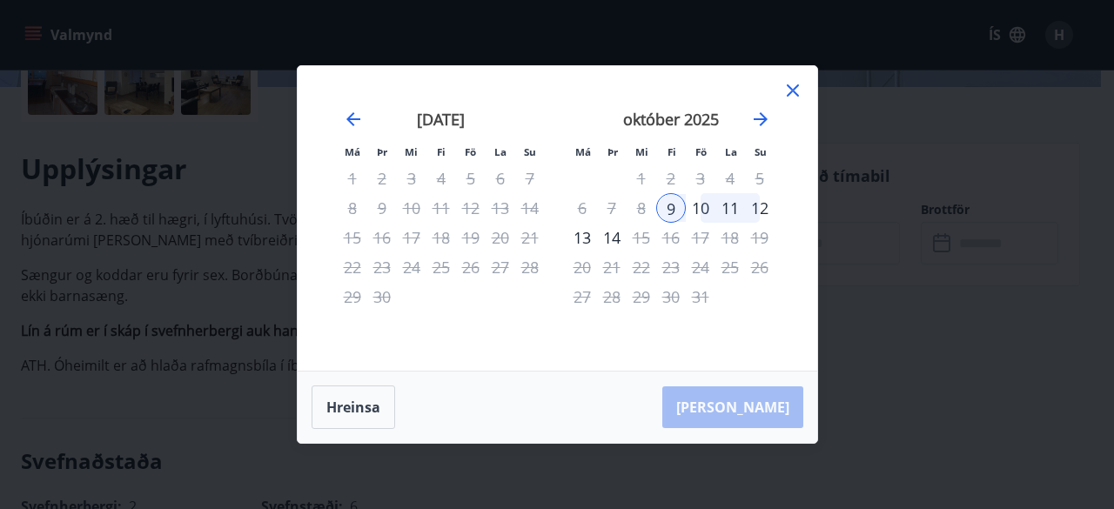
click at [795, 88] on icon at bounding box center [793, 90] width 12 height 12
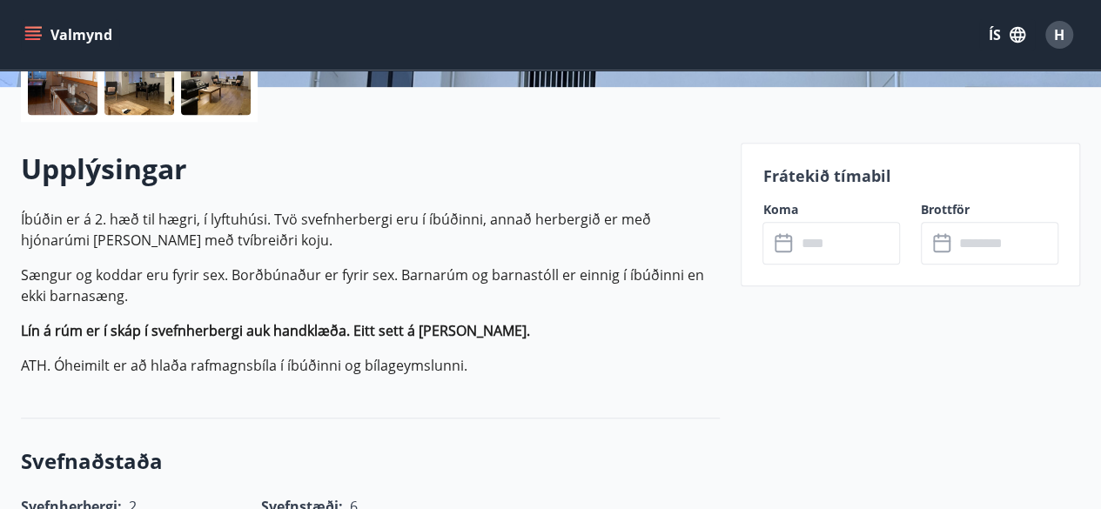
click at [784, 243] on icon at bounding box center [784, 243] width 21 height 21
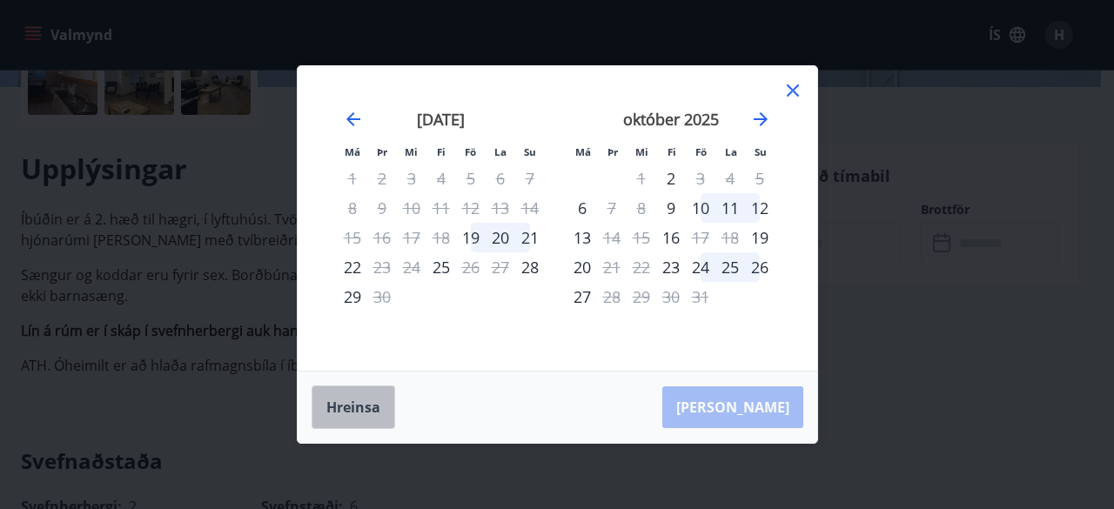
click at [365, 410] on button "Hreinsa" at bounding box center [353, 407] width 84 height 44
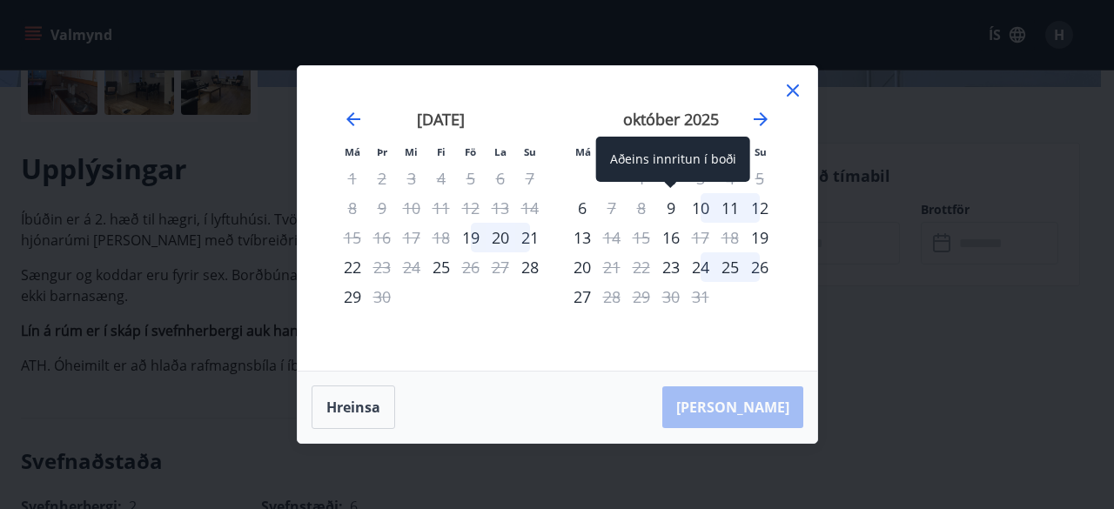
click at [672, 205] on div "9" at bounding box center [671, 208] width 30 height 30
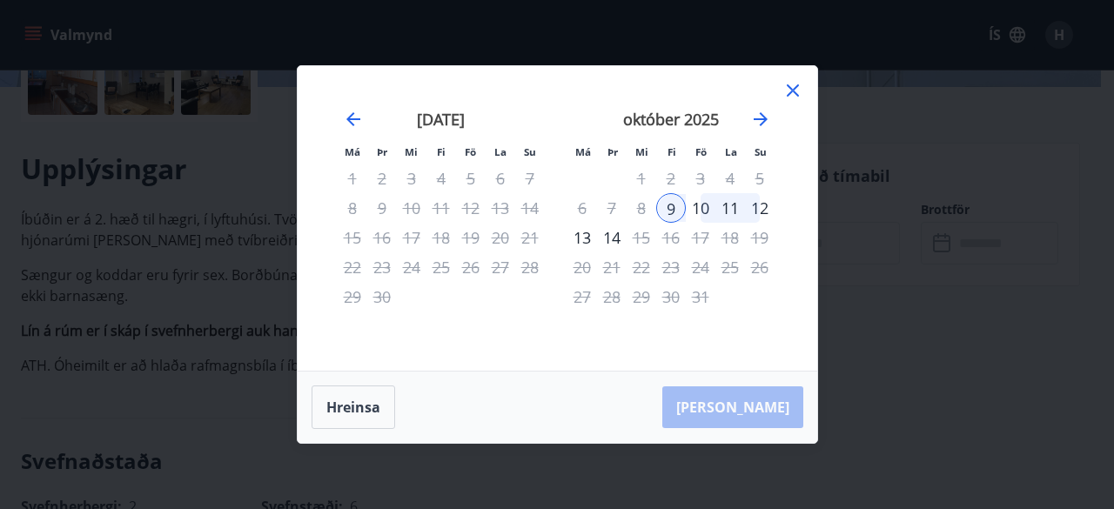
click at [765, 205] on div "12" at bounding box center [760, 208] width 30 height 30
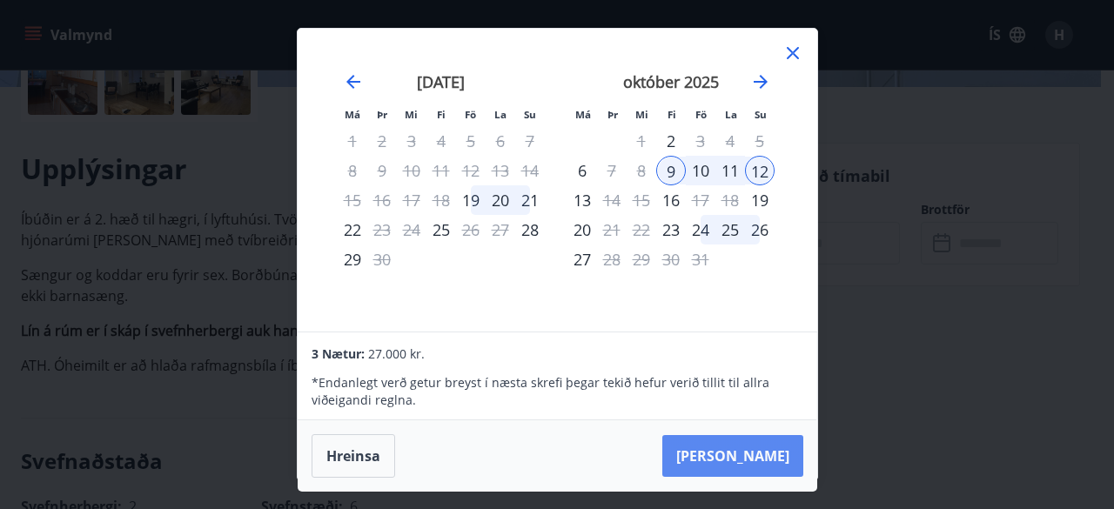
click at [762, 450] on button "Taka Frá" at bounding box center [732, 456] width 141 height 42
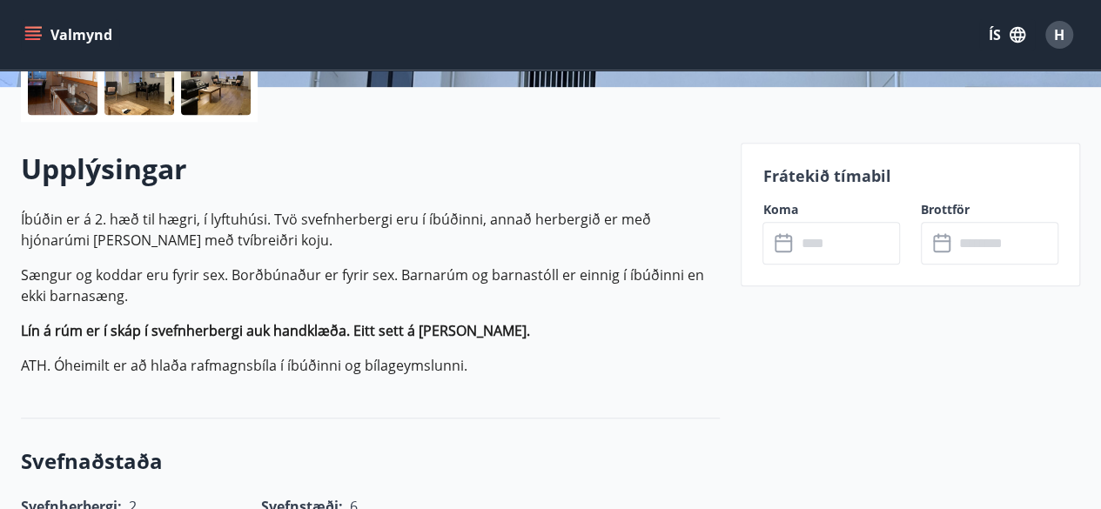
type input "******"
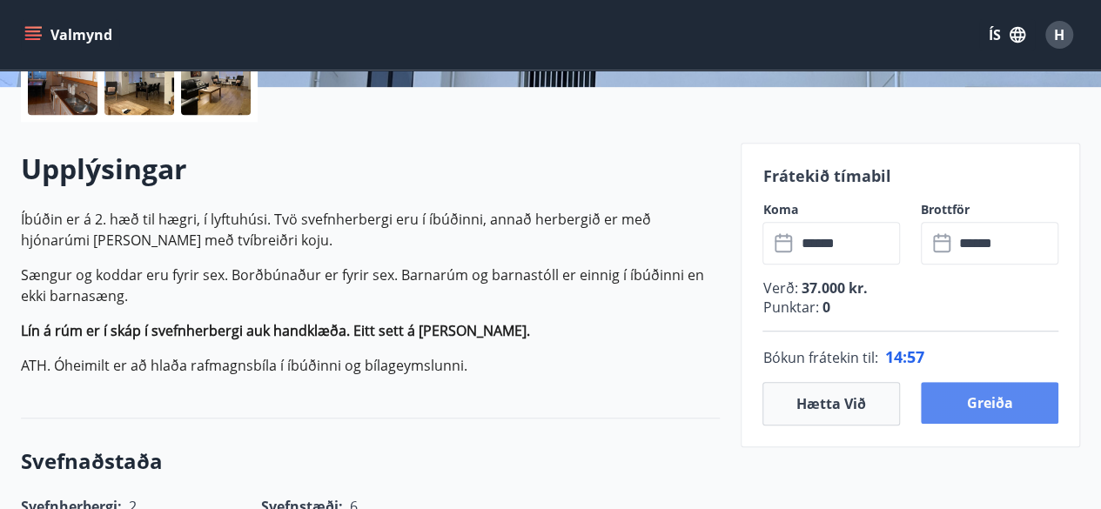
click at [981, 396] on button "Greiða" at bounding box center [989, 403] width 137 height 42
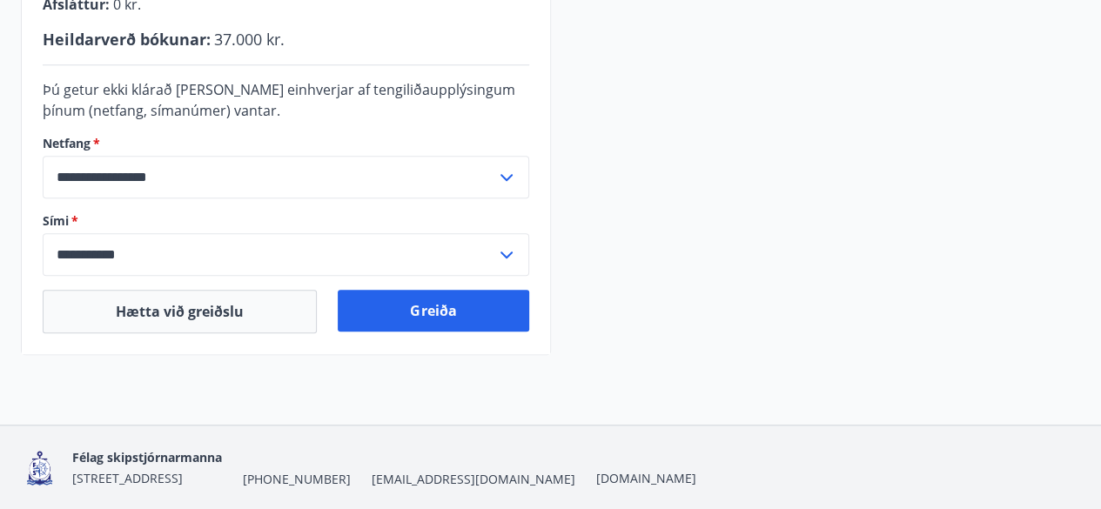
scroll to position [609, 0]
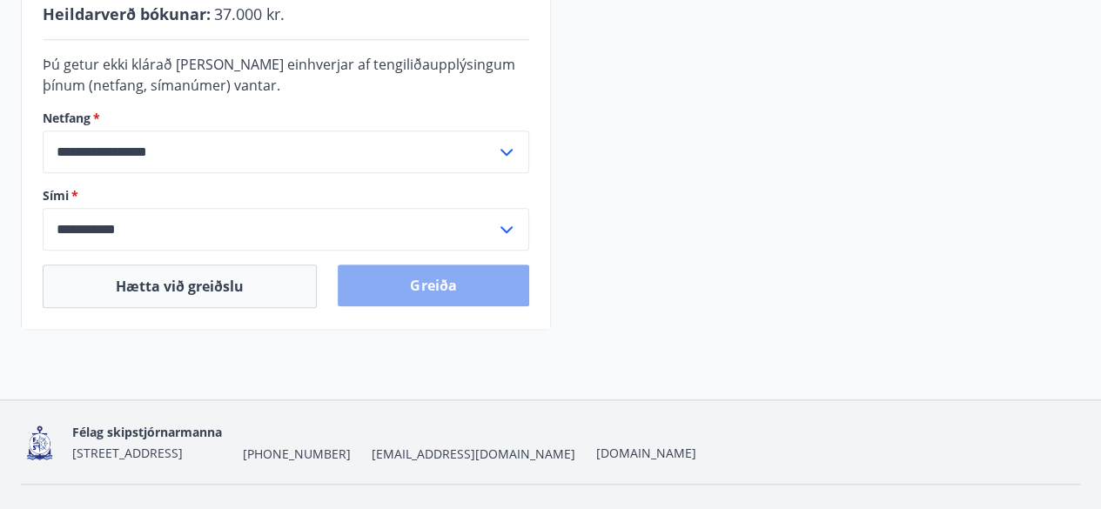
click at [459, 291] on button "Greiða" at bounding box center [433, 285] width 191 height 42
